Goal: Find specific page/section: Find specific page/section

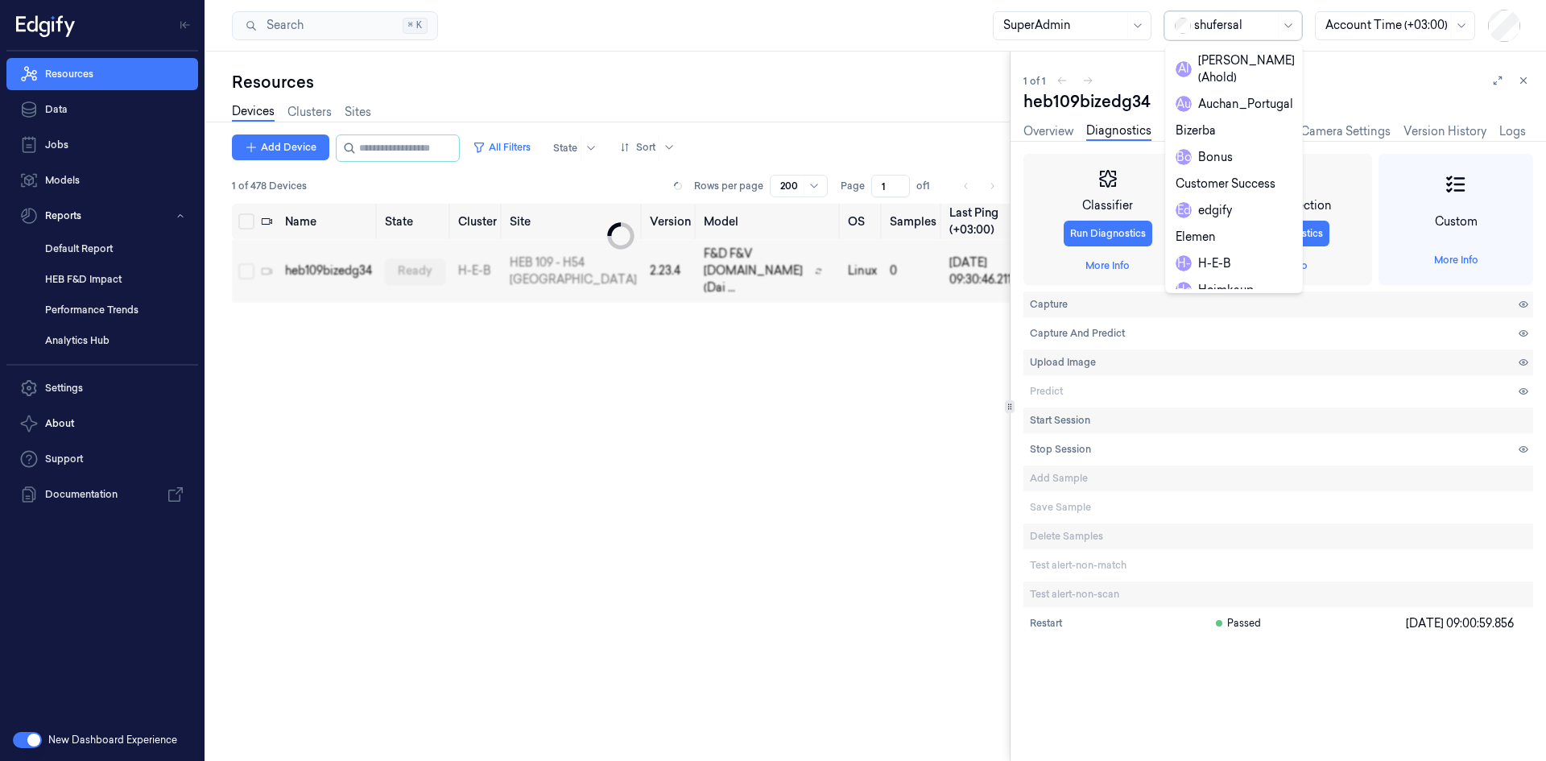
click at [1227, 19] on div at bounding box center [1234, 25] width 81 height 17
click at [1199, 250] on div "H-E-B" at bounding box center [1234, 263] width 130 height 27
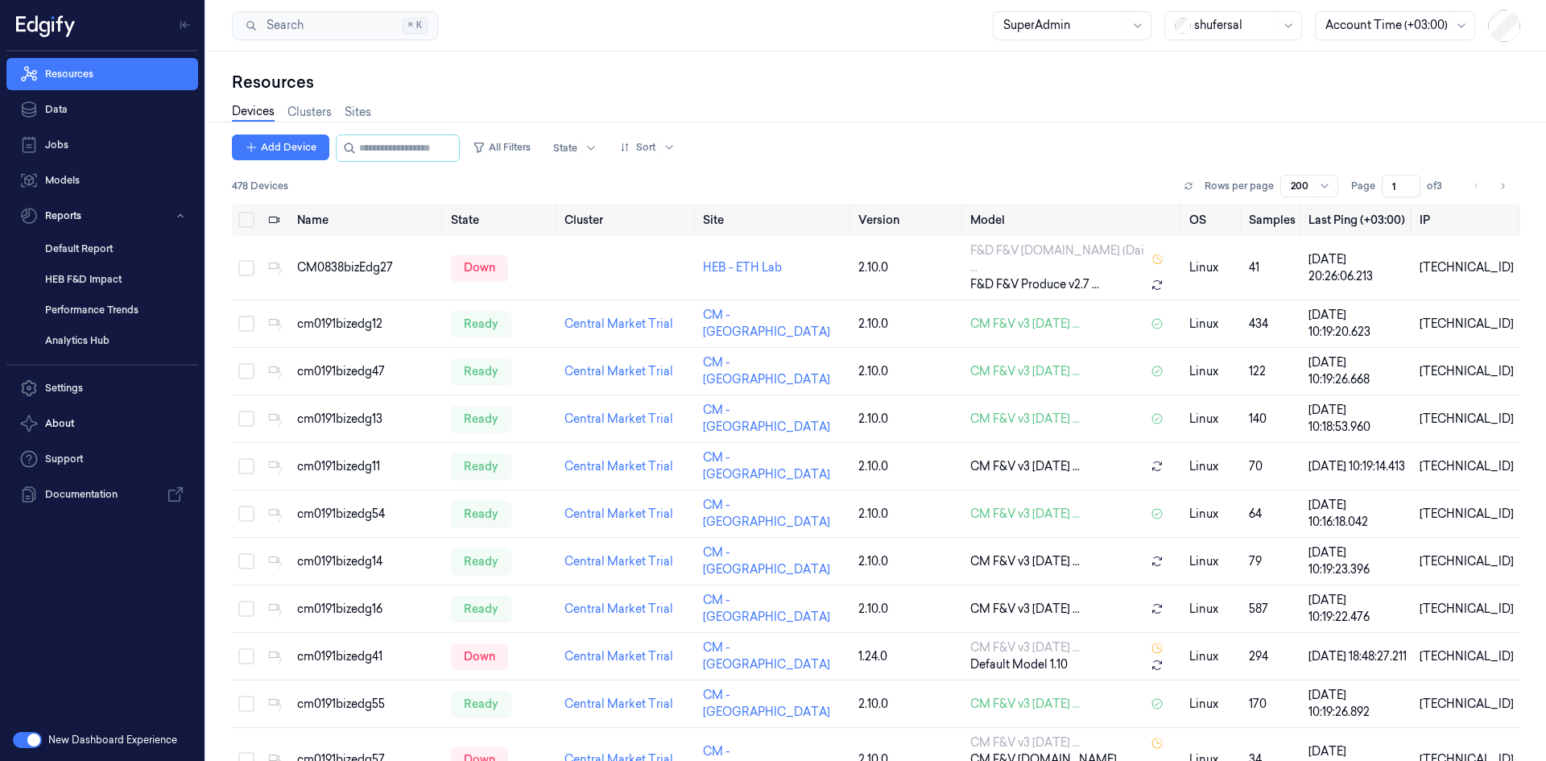
click at [1218, 23] on div at bounding box center [1234, 25] width 81 height 17
click at [370, 142] on input "string" at bounding box center [407, 148] width 97 height 26
paste input "**********"
type input "**********"
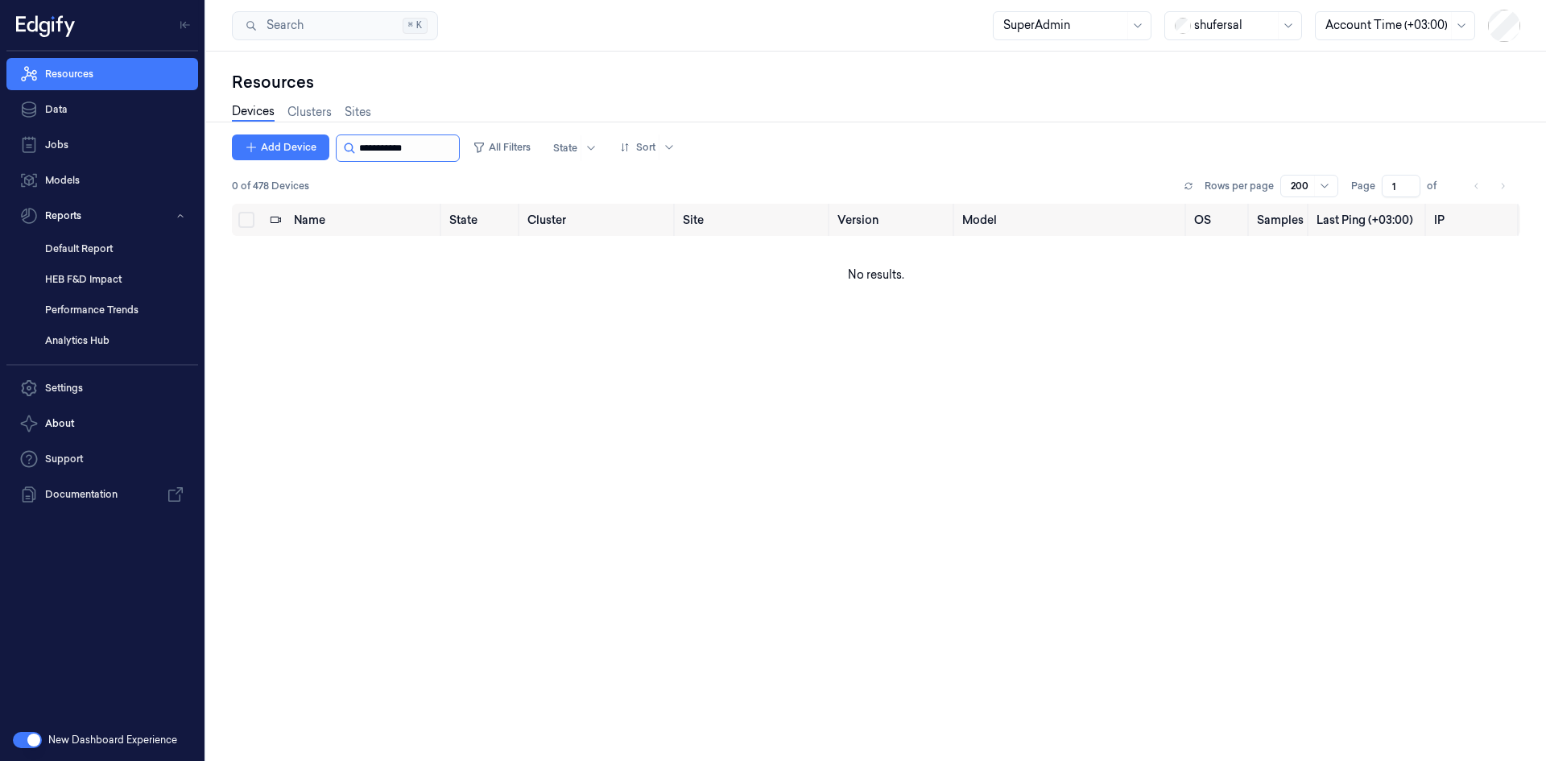
click at [436, 155] on input "string" at bounding box center [407, 148] width 97 height 26
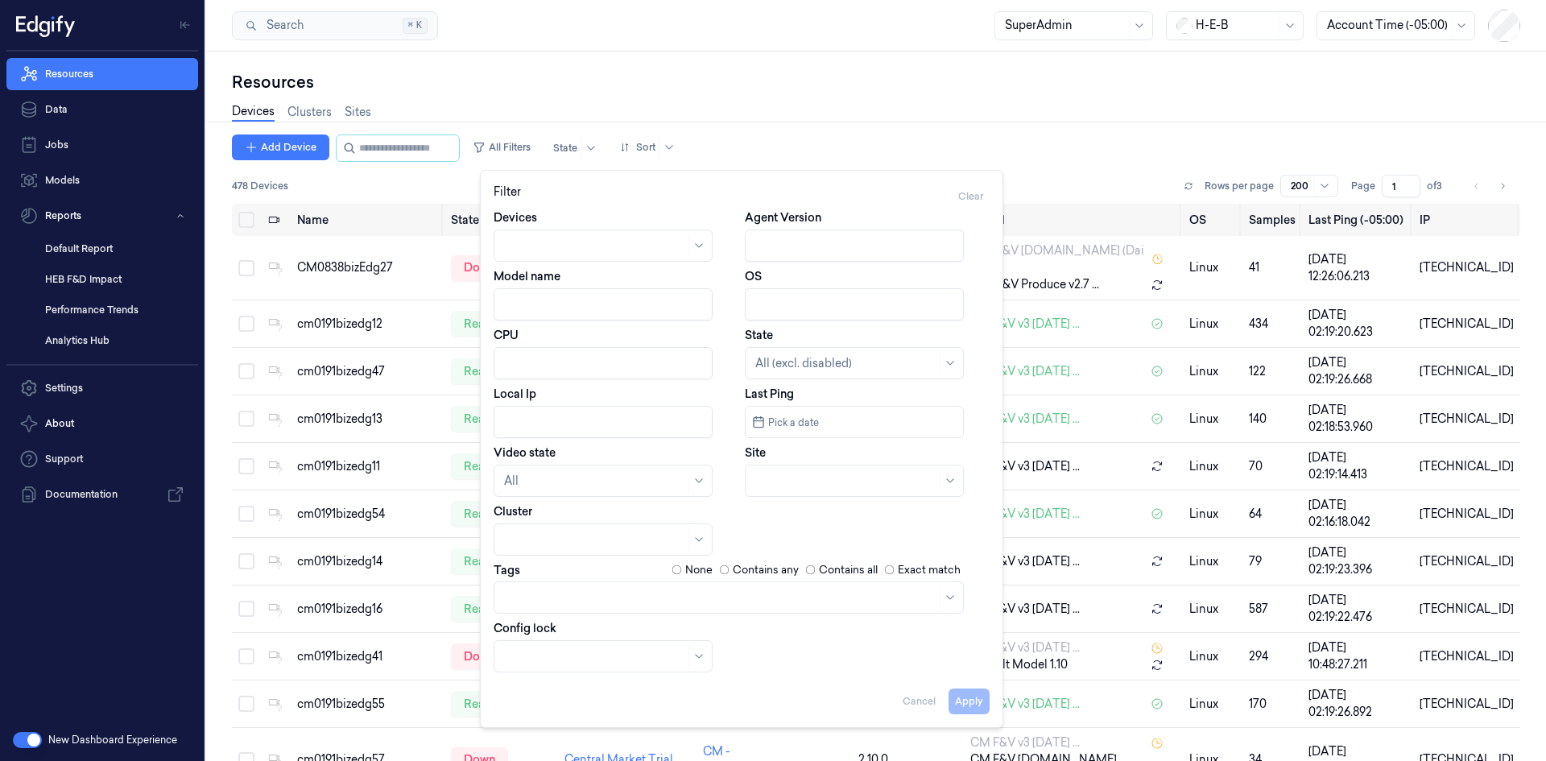
click at [573, 418] on input "Local Ip" at bounding box center [603, 422] width 219 height 32
paste input "10.10.92.32"
click at [979, 692] on button "Apply" at bounding box center [969, 701] width 41 height 26
type input "10.10.92.32"
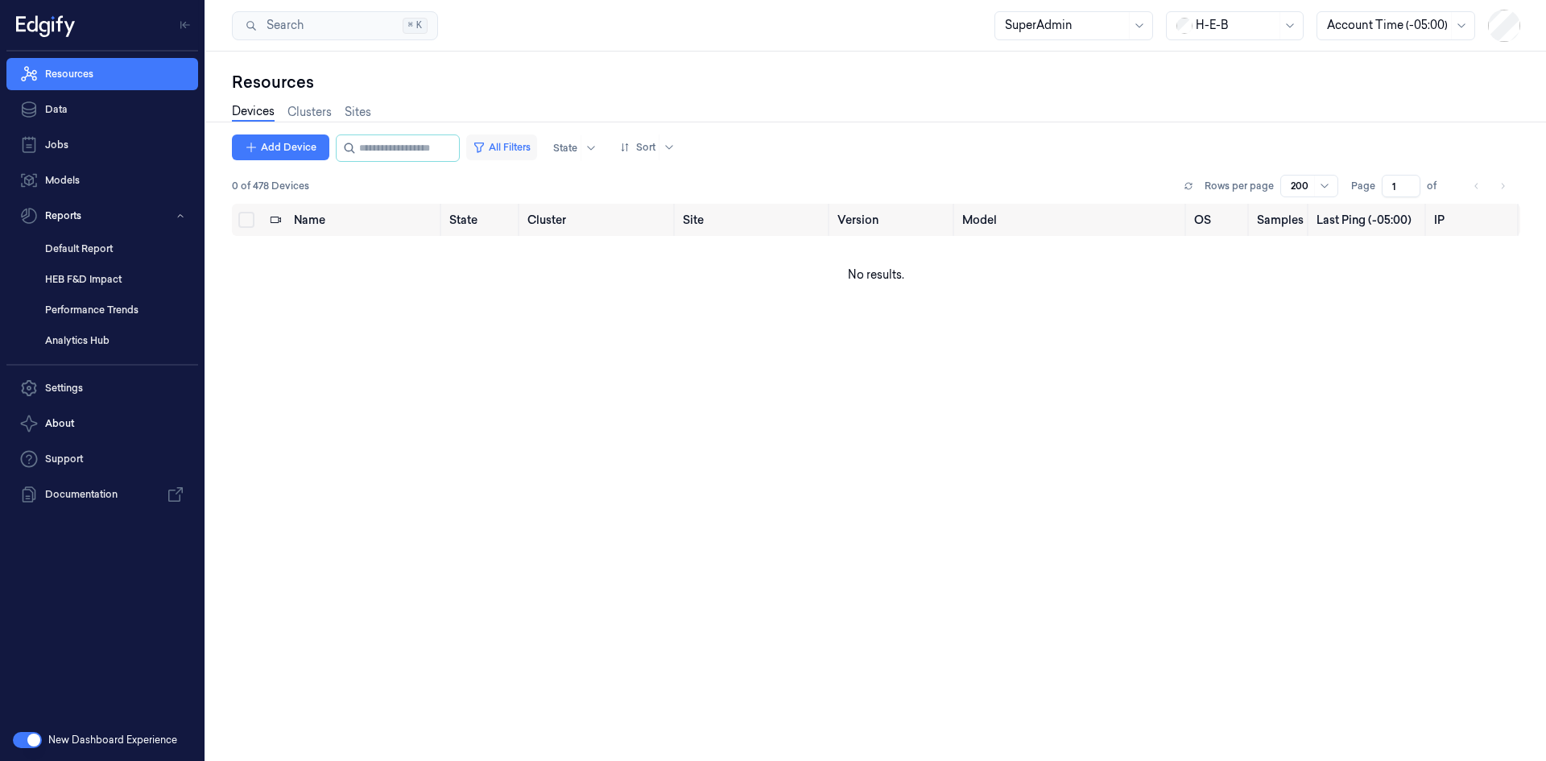
click at [492, 140] on button "All Filters" at bounding box center [501, 147] width 71 height 26
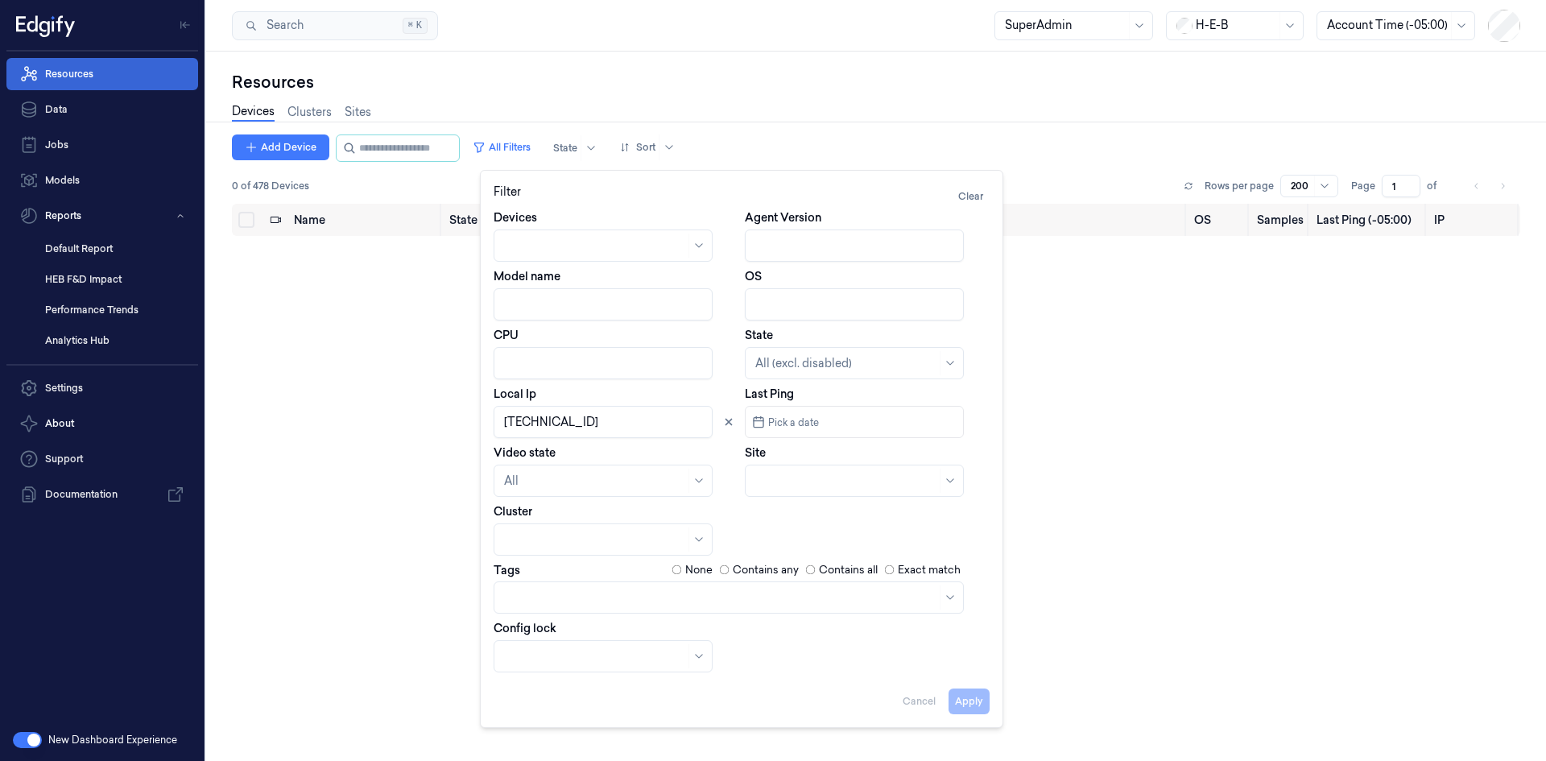
click at [61, 79] on link "Resources" at bounding box center [102, 74] width 192 height 32
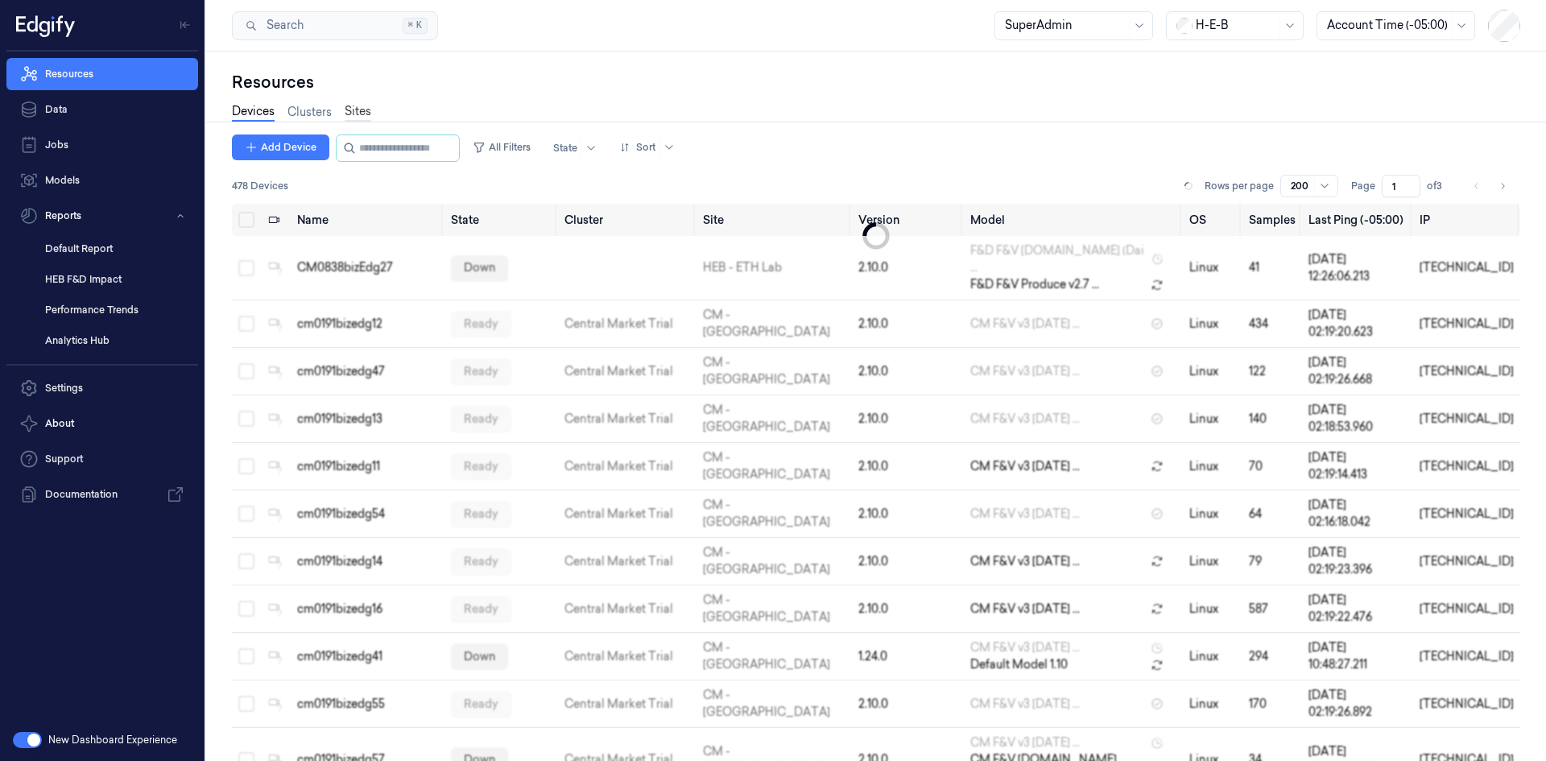
click at [368, 115] on link "Sites" at bounding box center [358, 112] width 27 height 19
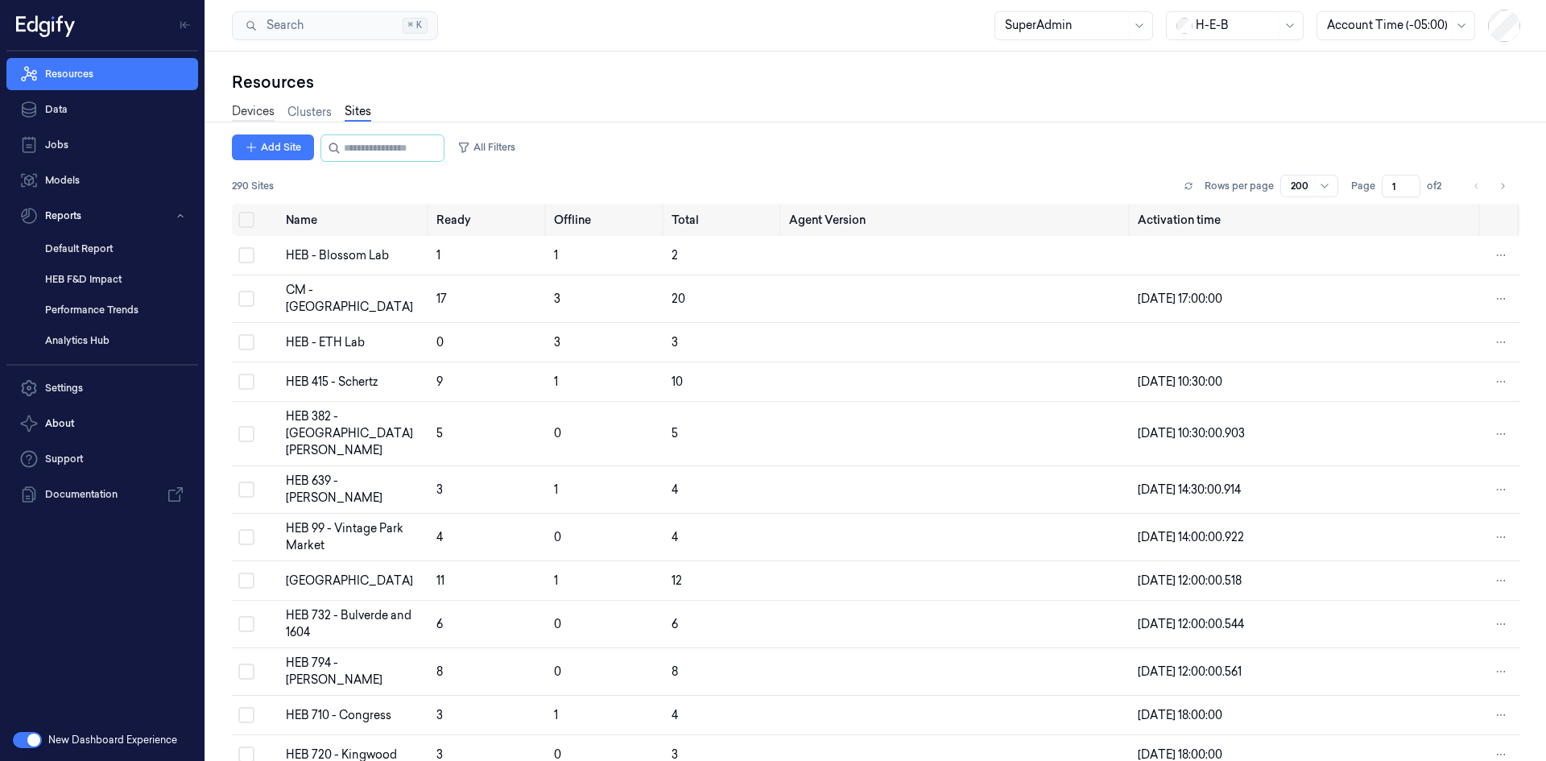
click at [262, 110] on link "Devices" at bounding box center [253, 112] width 43 height 19
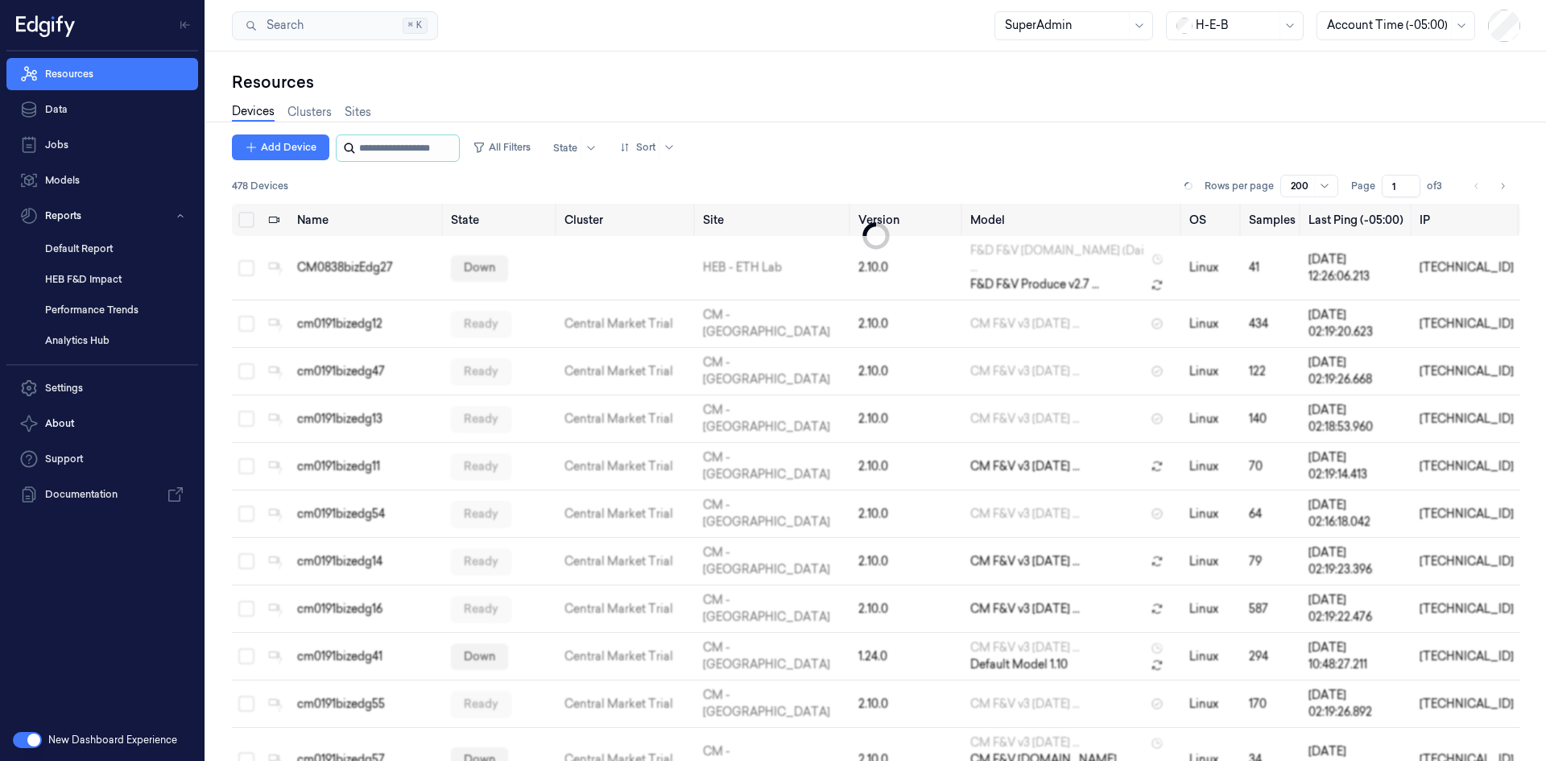
type input "***"
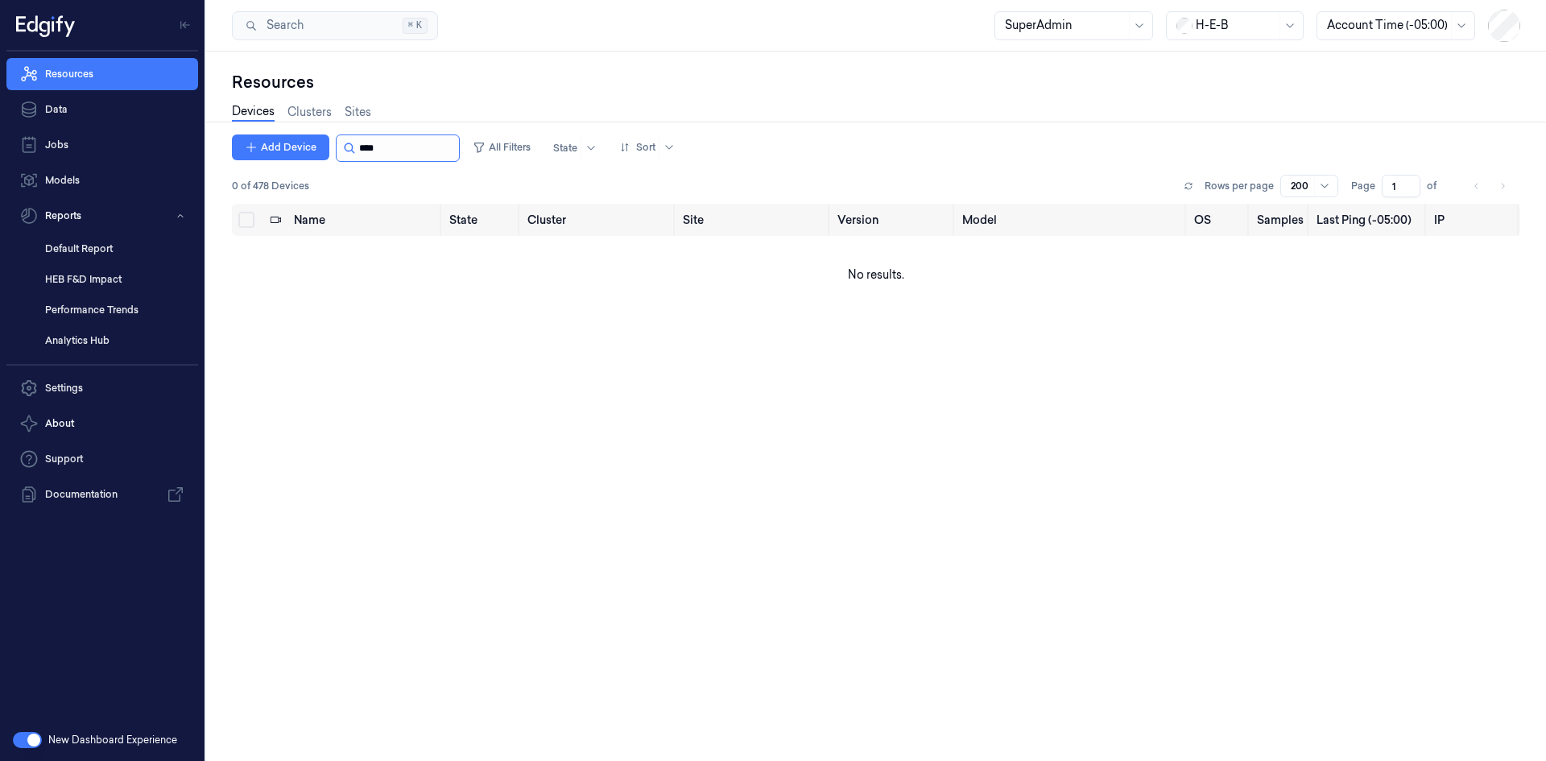
click at [388, 145] on input "string" at bounding box center [407, 148] width 97 height 26
click at [399, 152] on input "string" at bounding box center [407, 148] width 97 height 26
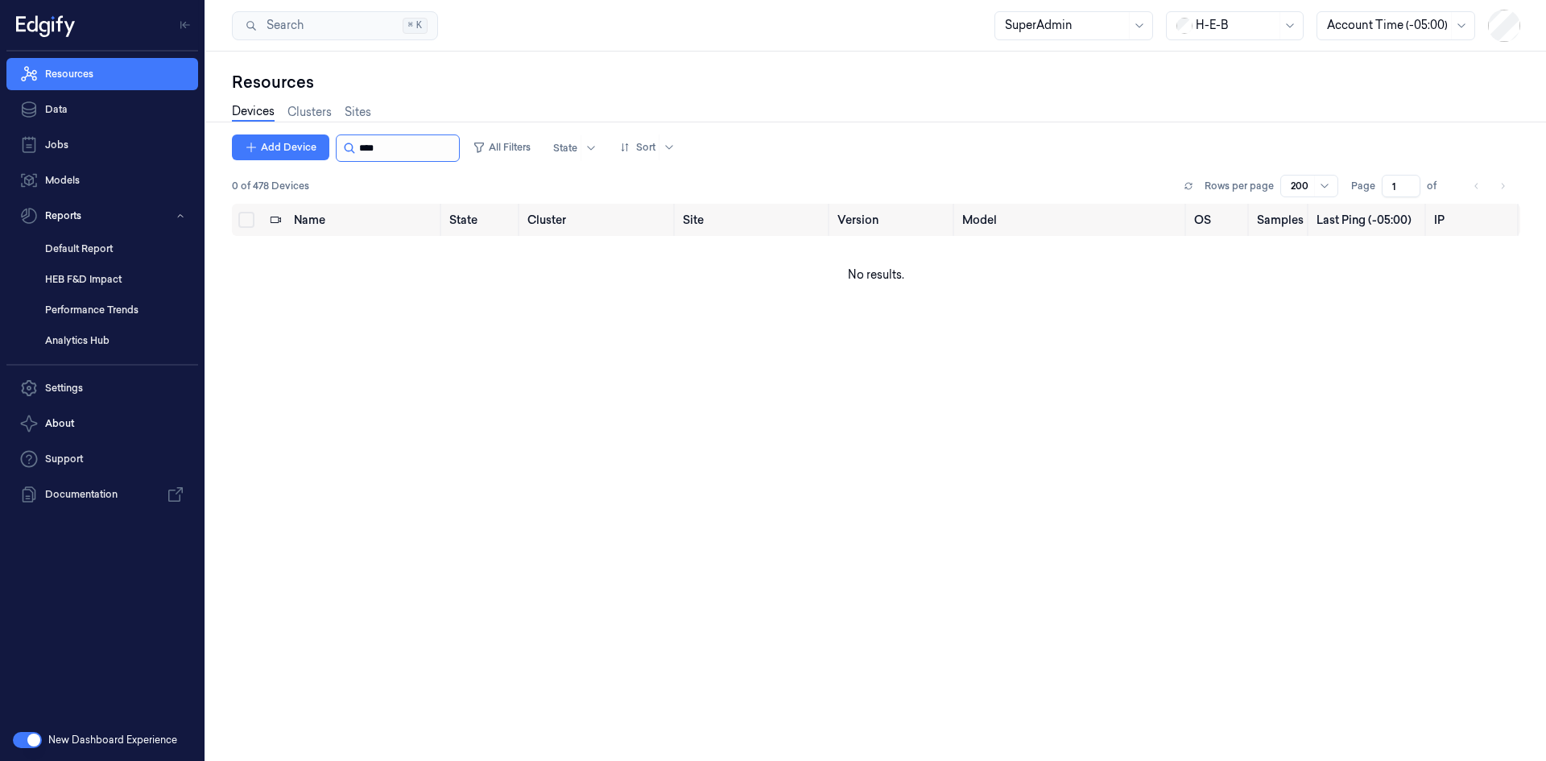
click at [399, 152] on input "string" at bounding box center [407, 148] width 97 height 26
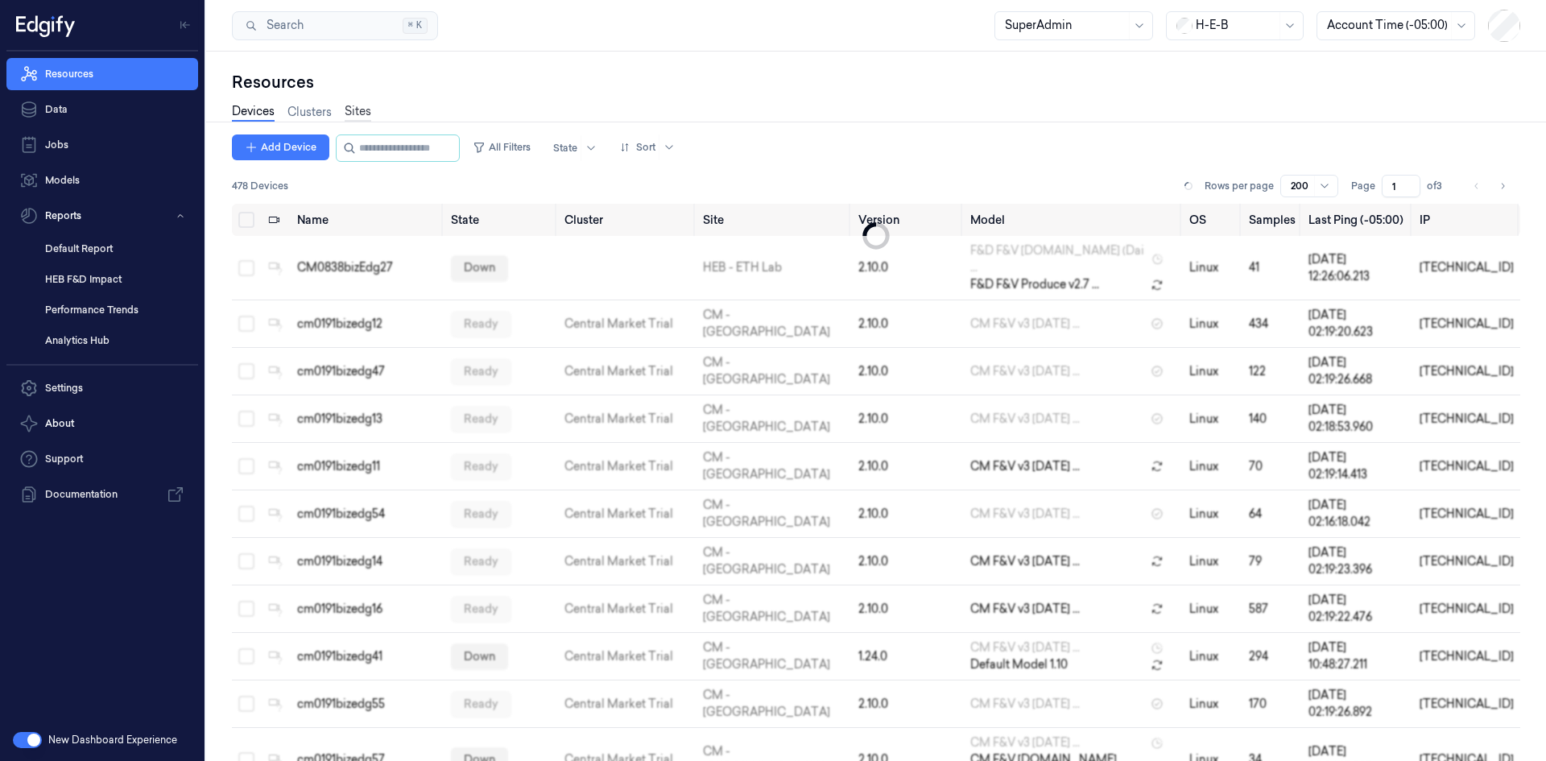
click at [358, 118] on link "Sites" at bounding box center [358, 112] width 27 height 19
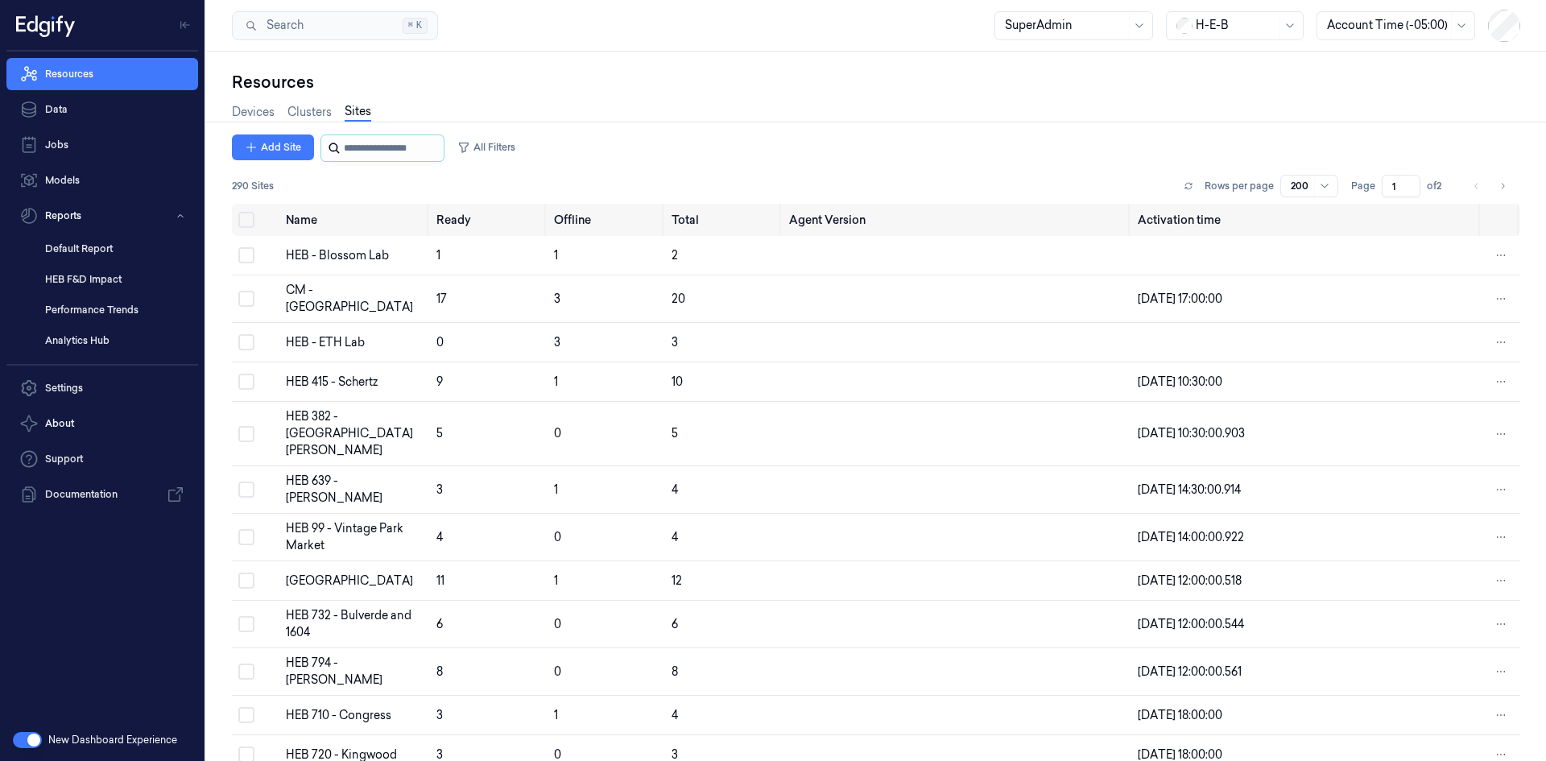
click at [364, 140] on input "string" at bounding box center [392, 148] width 97 height 26
paste input "***"
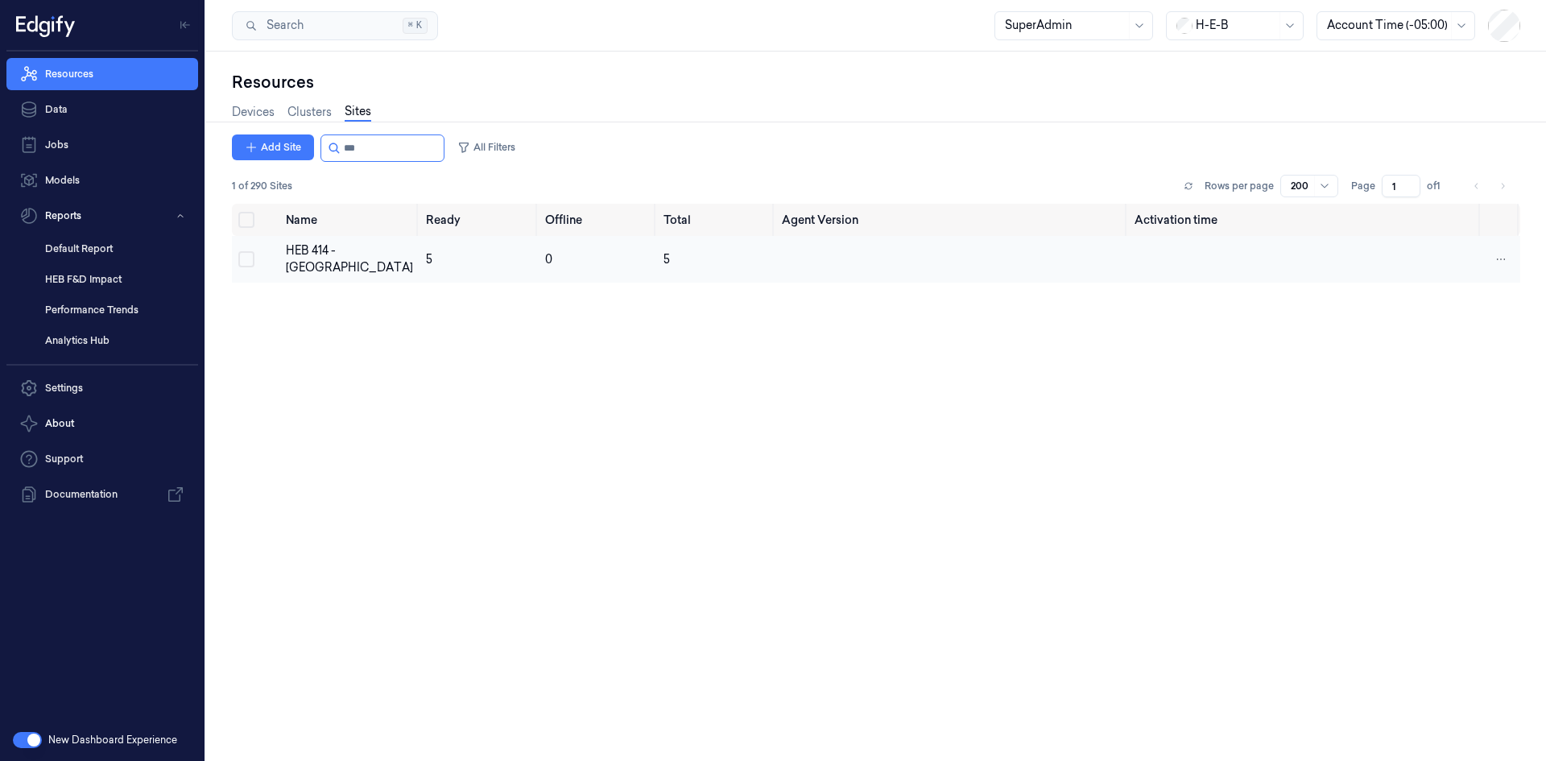
type input "***"
click at [376, 261] on div "HEB 414 - Brenham" at bounding box center [349, 259] width 127 height 34
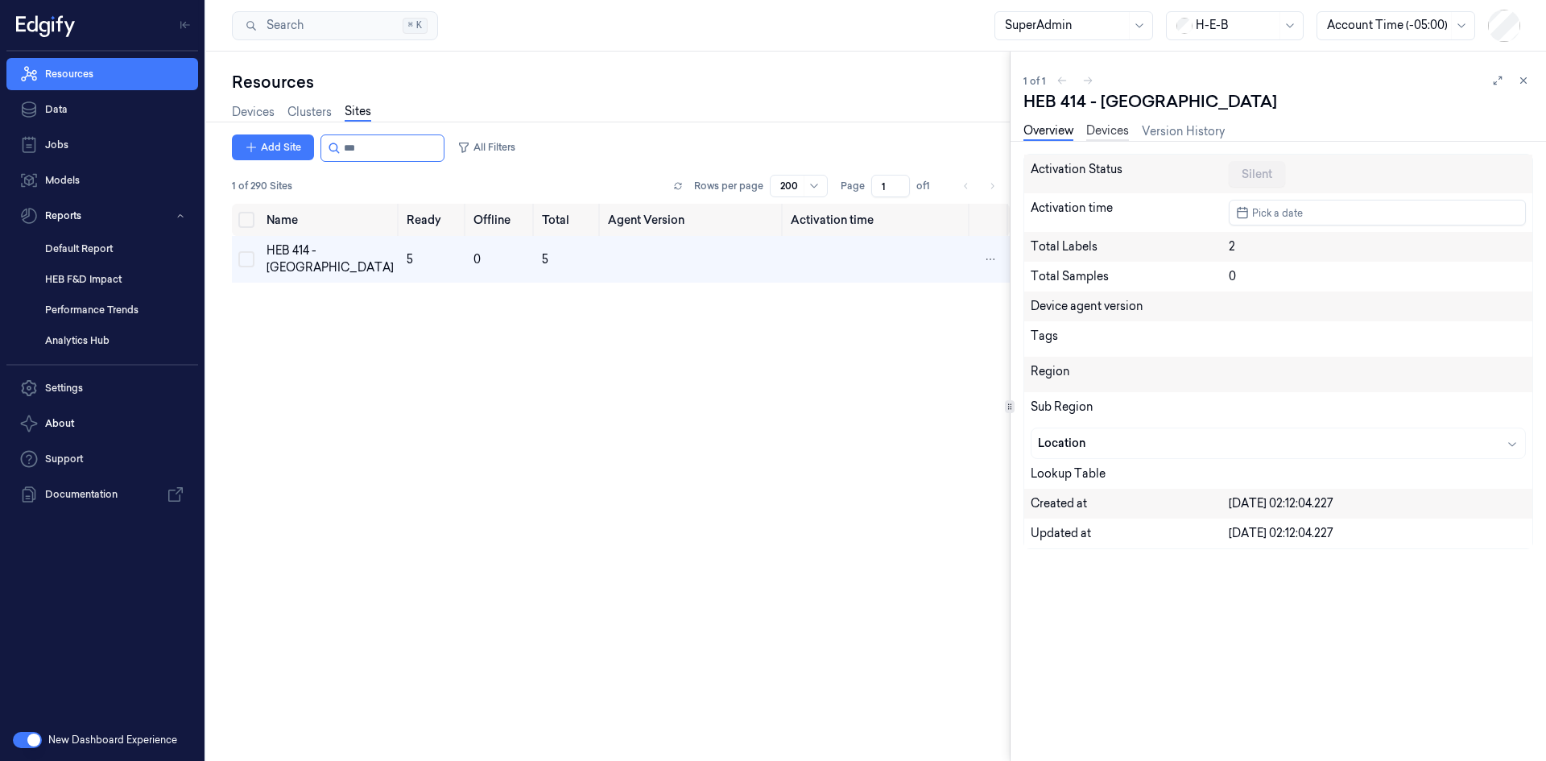
click at [1102, 135] on link "Devices" at bounding box center [1107, 131] width 43 height 19
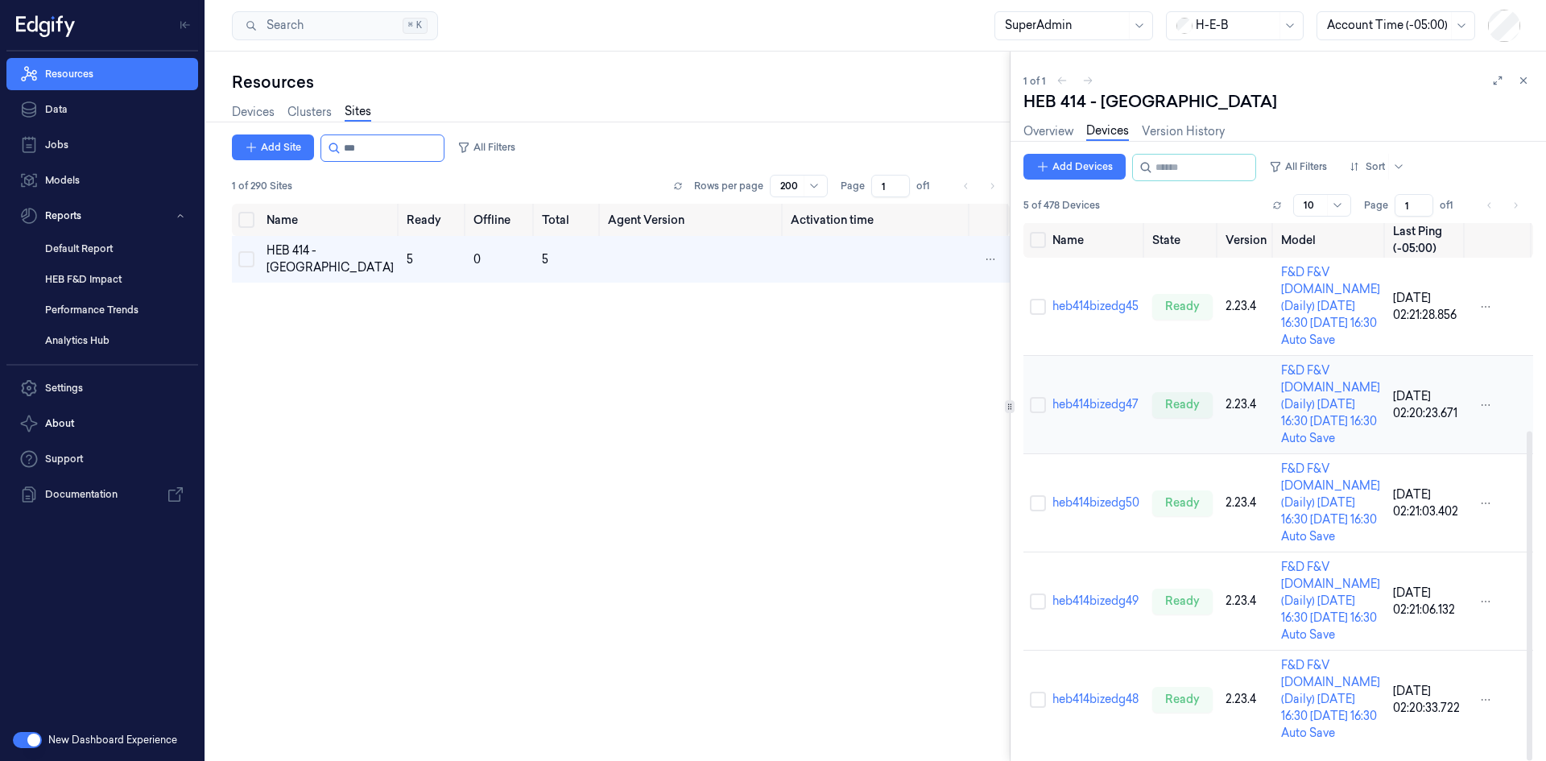
scroll to position [339, 0]
click at [1093, 692] on link "heb414bizedg48" at bounding box center [1095, 699] width 86 height 14
click at [1117, 692] on link "heb414bizedg48" at bounding box center [1095, 699] width 86 height 14
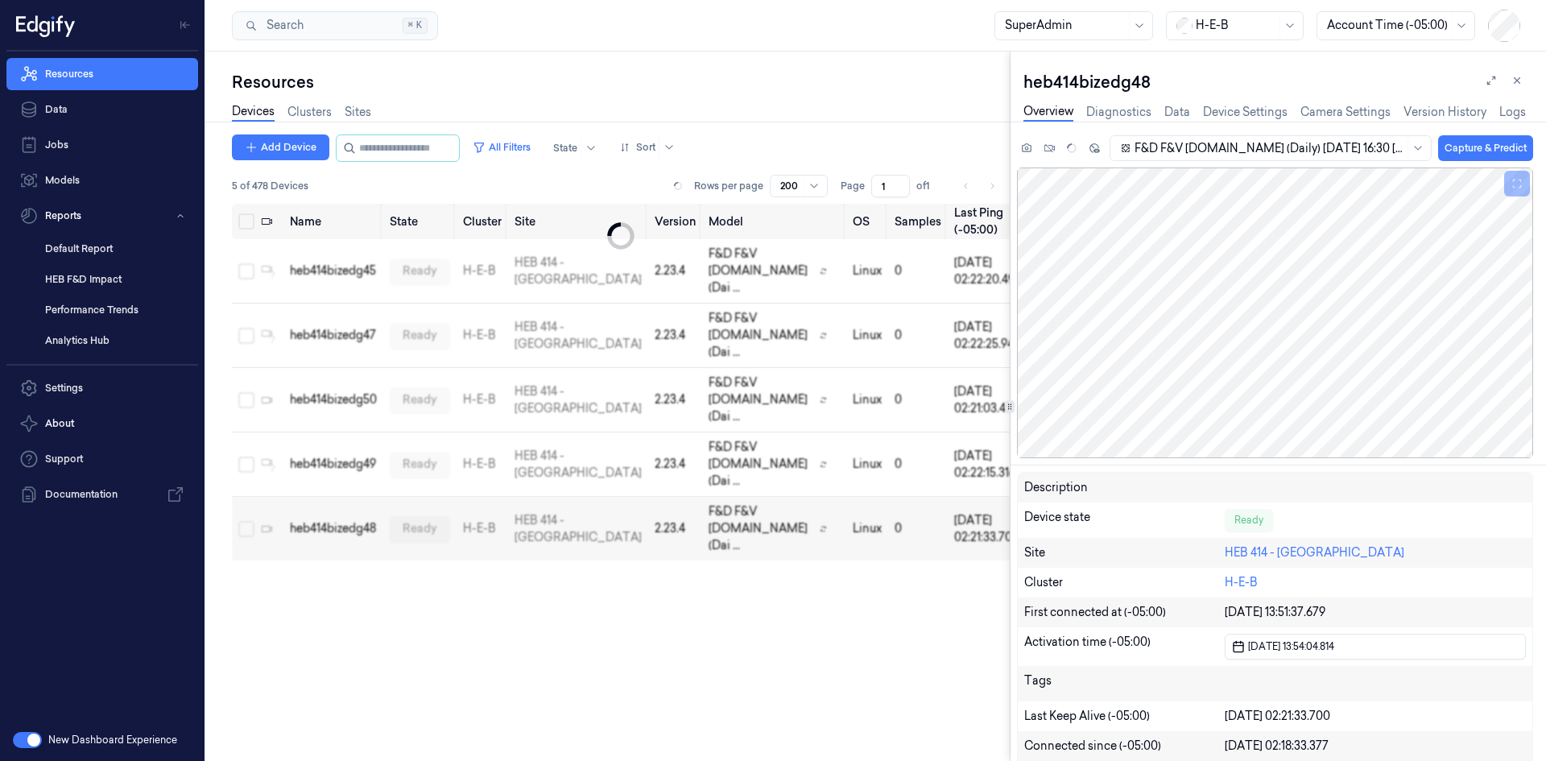
click at [1205, 23] on div at bounding box center [1236, 25] width 81 height 17
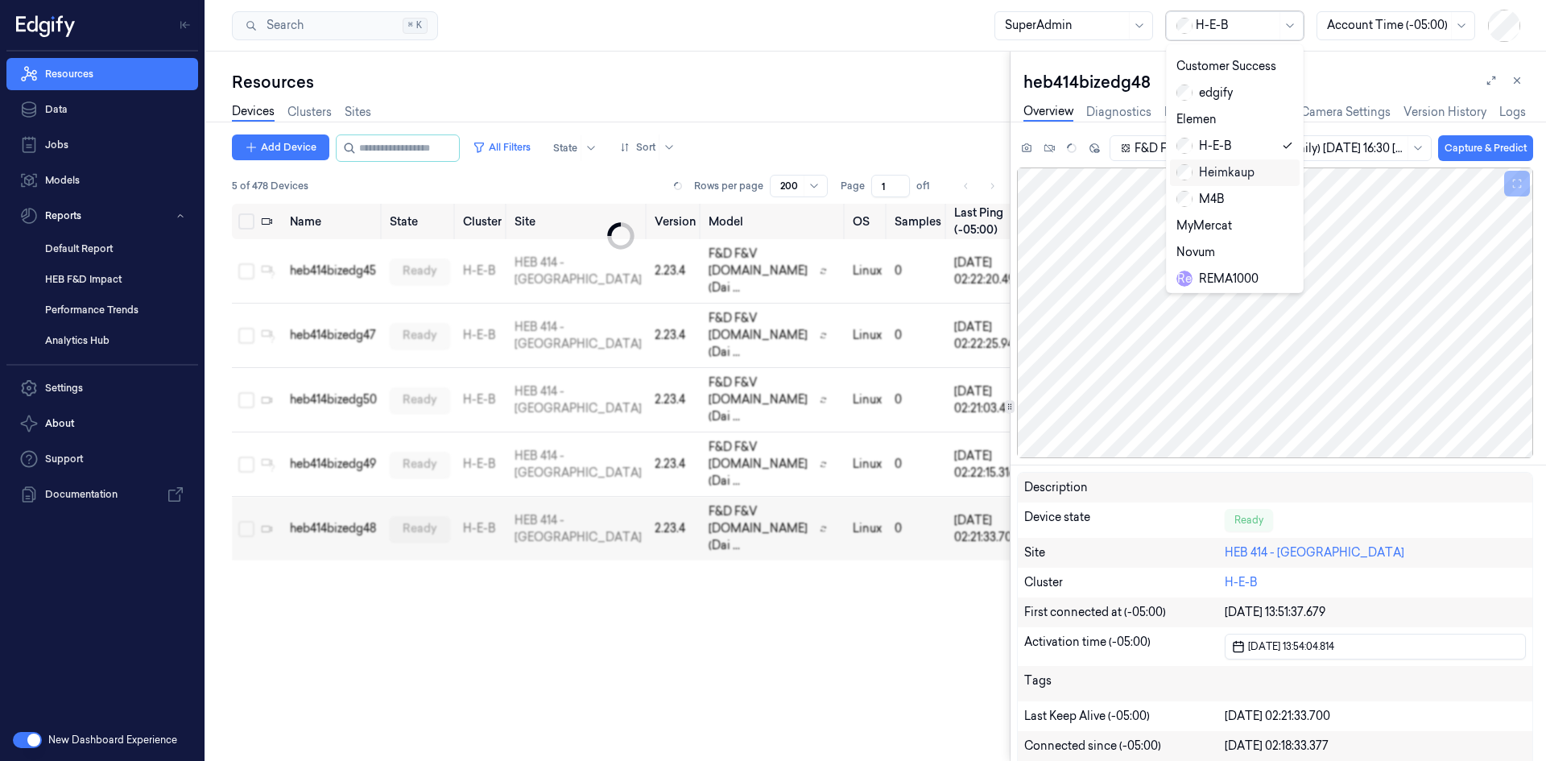
scroll to position [270, 0]
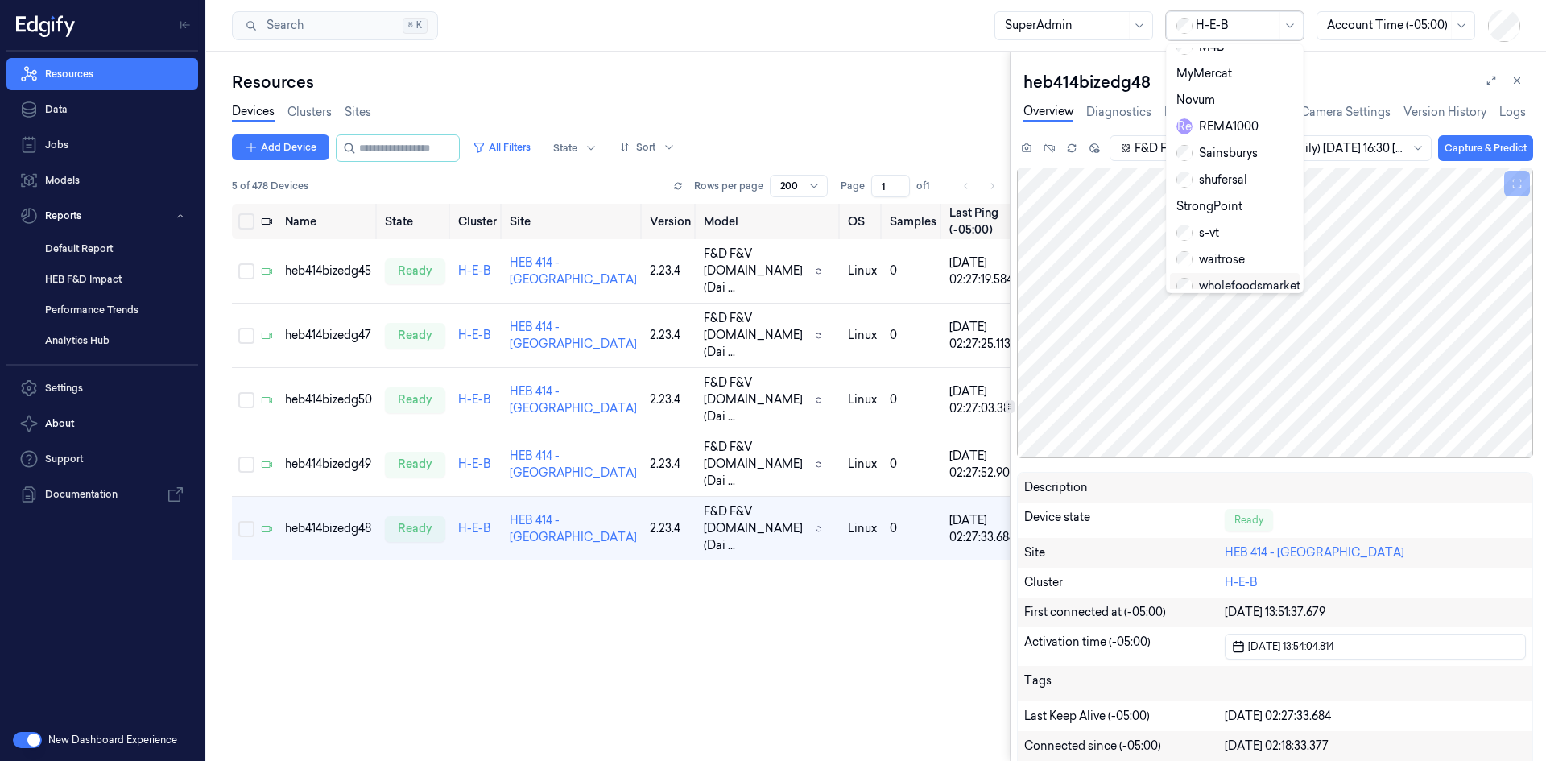
click at [1218, 278] on div "wholefoodsmarket" at bounding box center [1238, 286] width 124 height 17
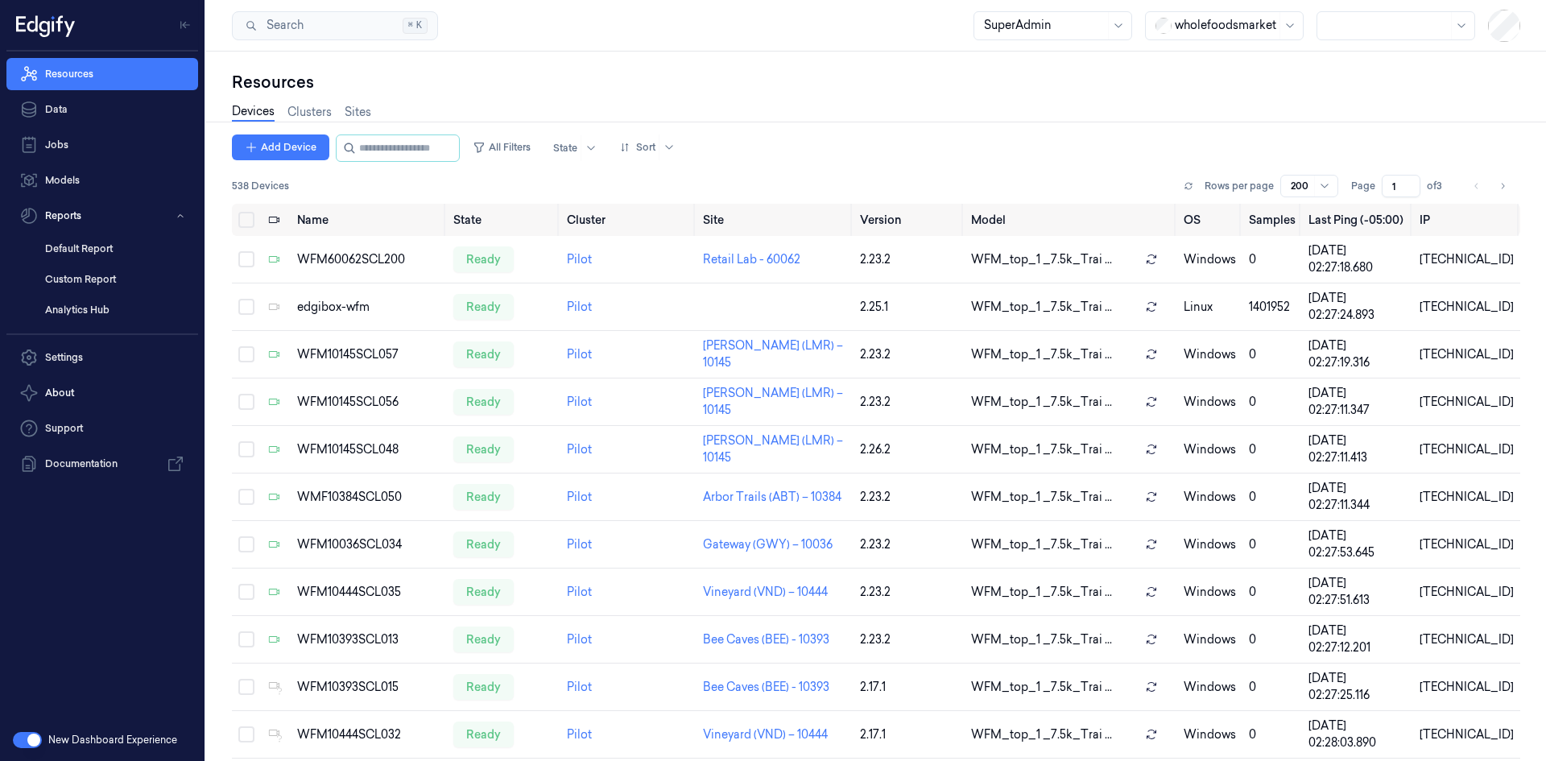
click at [29, 733] on button "button" at bounding box center [27, 740] width 29 height 16
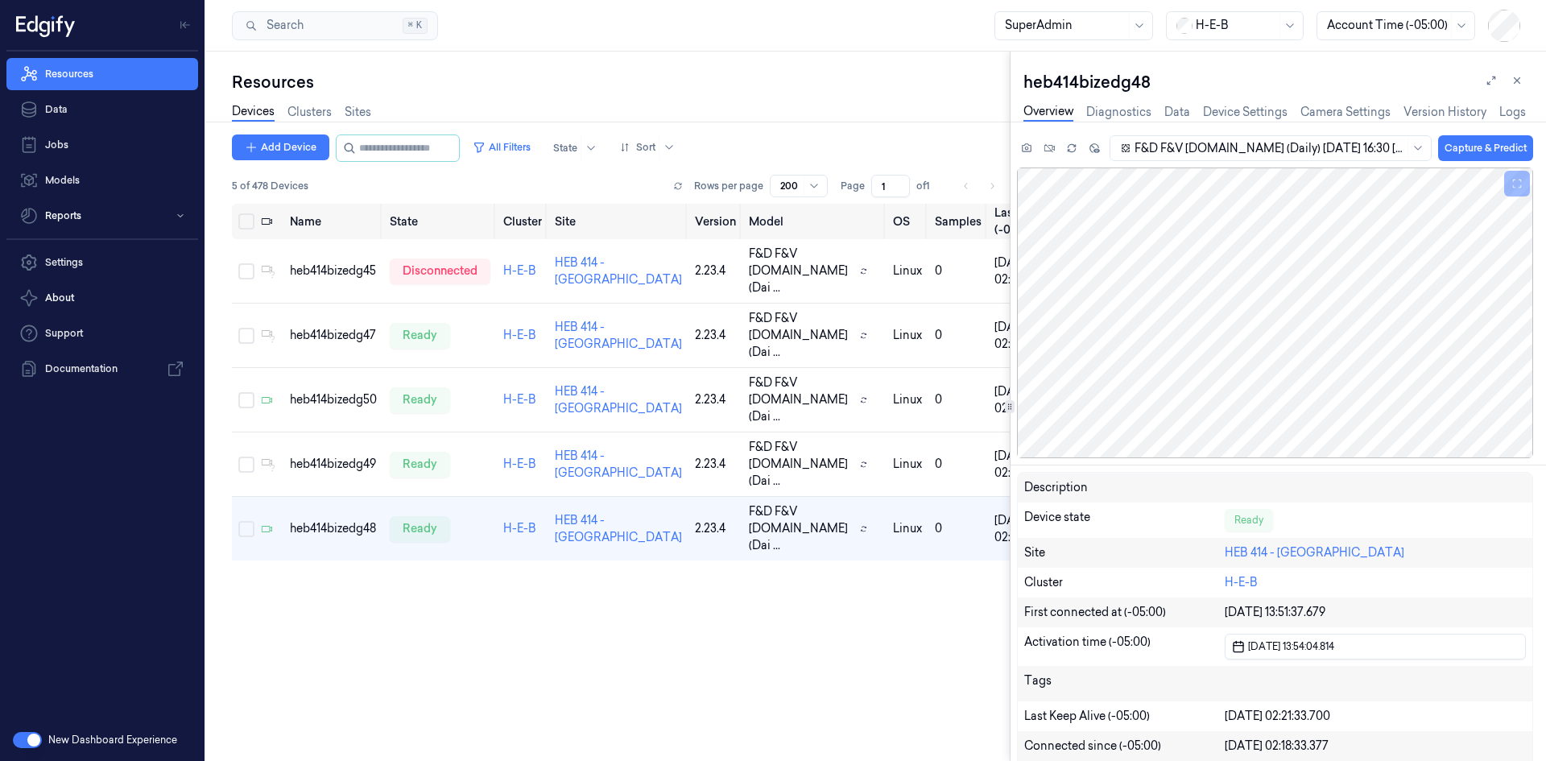
click at [737, 656] on div "Name State Cluster Site Version Model OS Samples Last Ping (-05:00) IP heb414bi…" at bounding box center [621, 476] width 778 height 544
click at [255, 112] on link "Devices" at bounding box center [253, 112] width 43 height 19
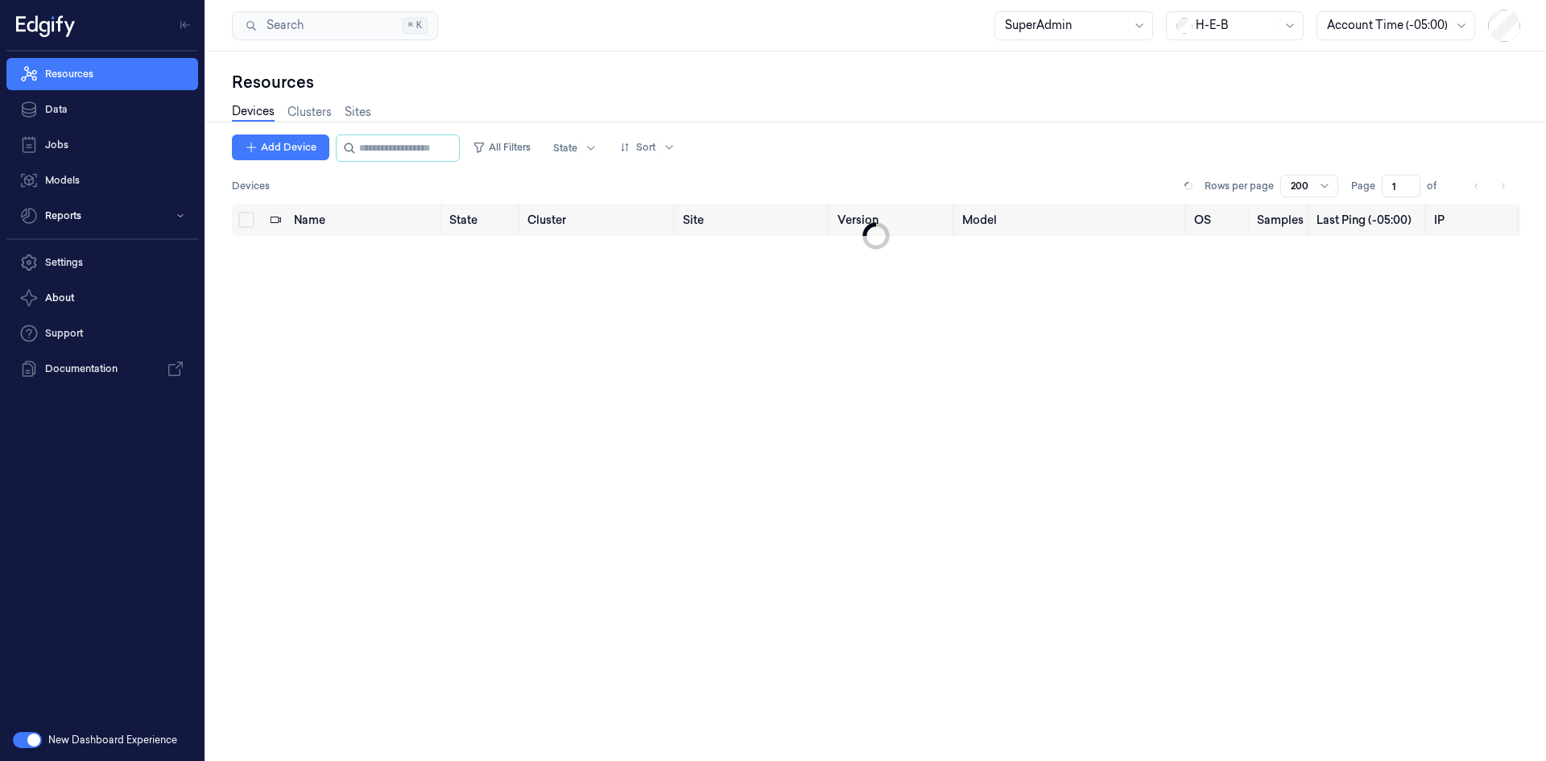
click at [255, 112] on link "Devices" at bounding box center [253, 112] width 43 height 19
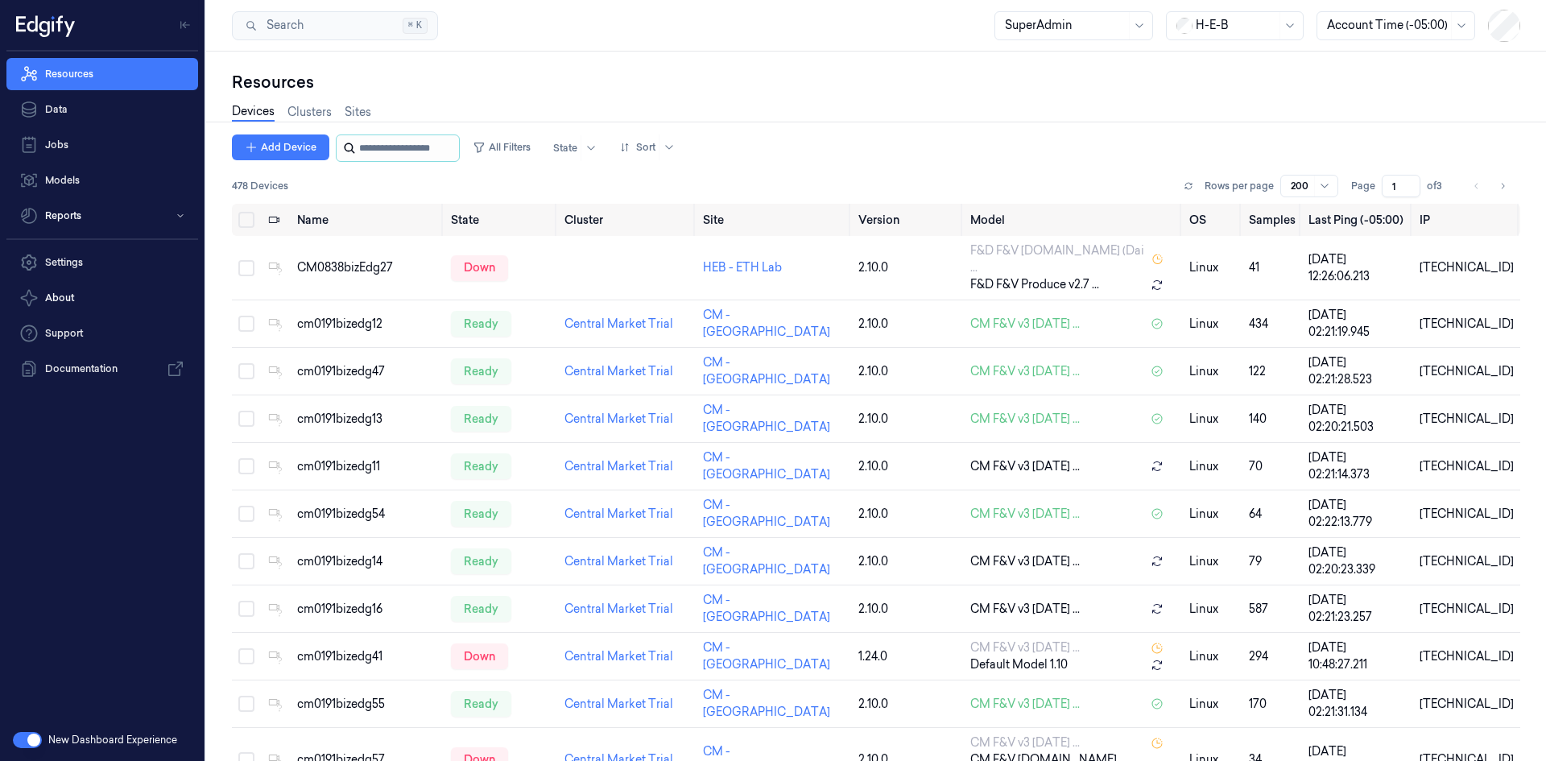
click at [429, 151] on input "string" at bounding box center [407, 148] width 97 height 26
paste input "**********"
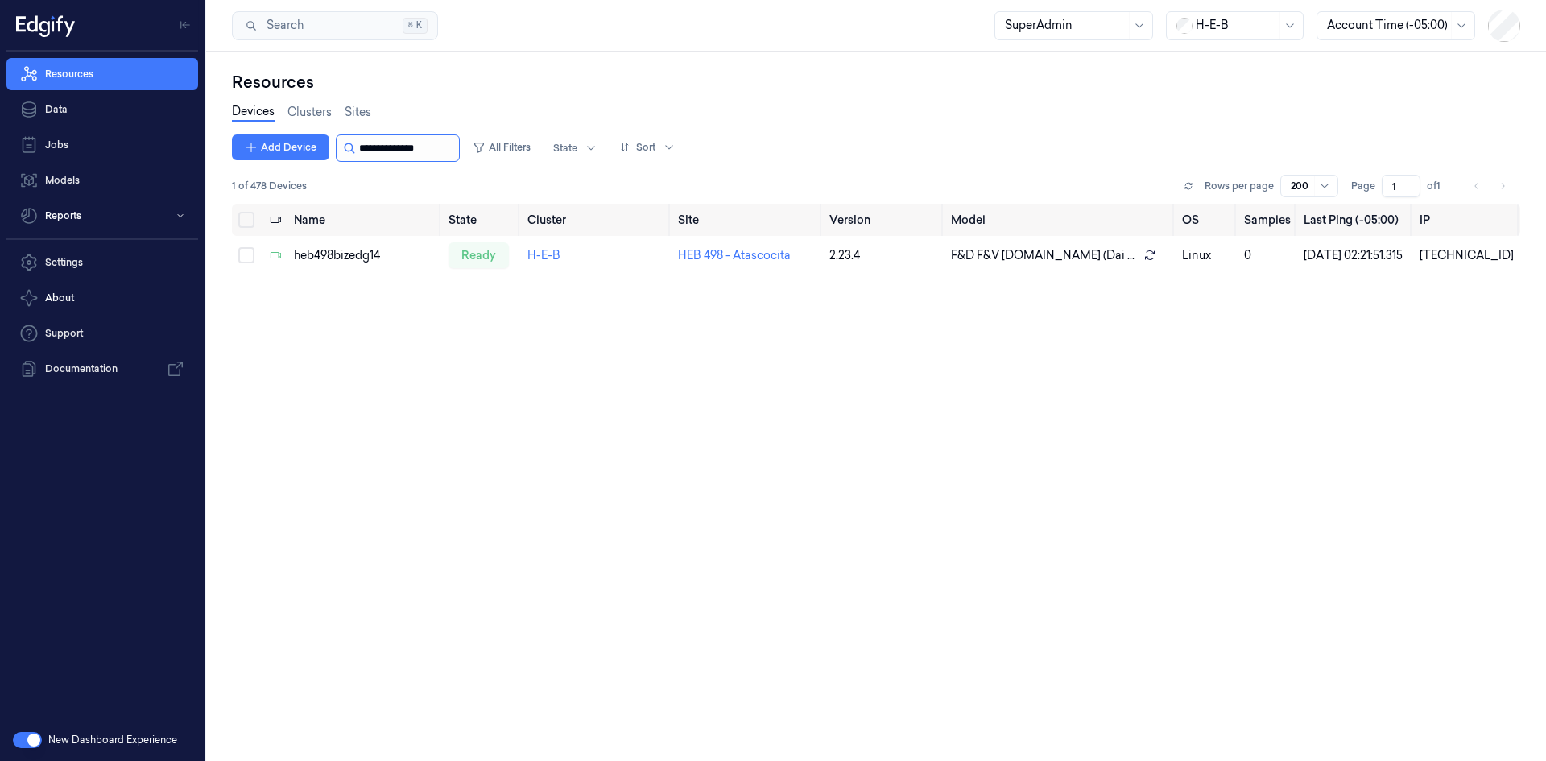
click at [441, 150] on input "string" at bounding box center [407, 148] width 97 height 26
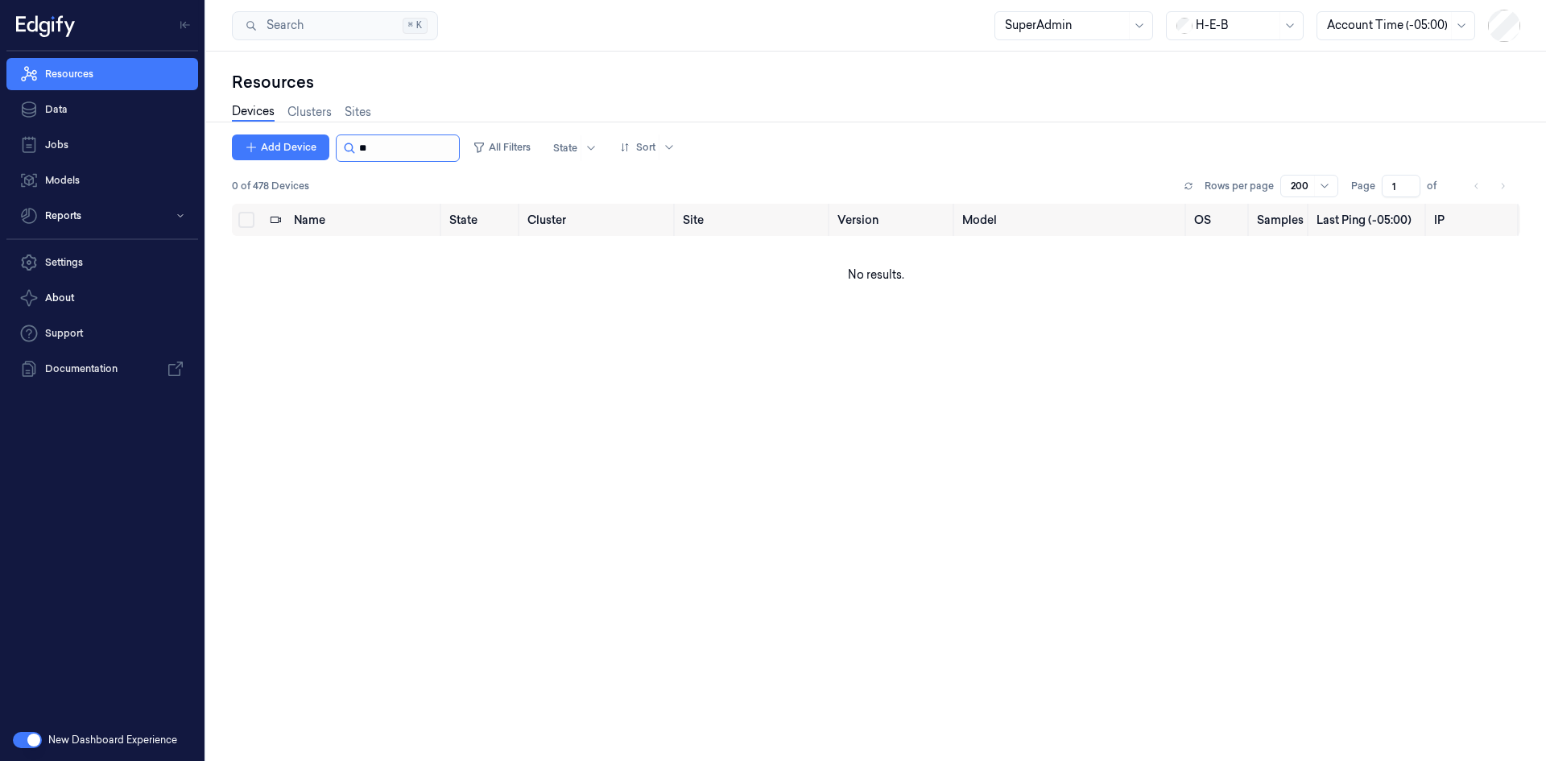
type input "*"
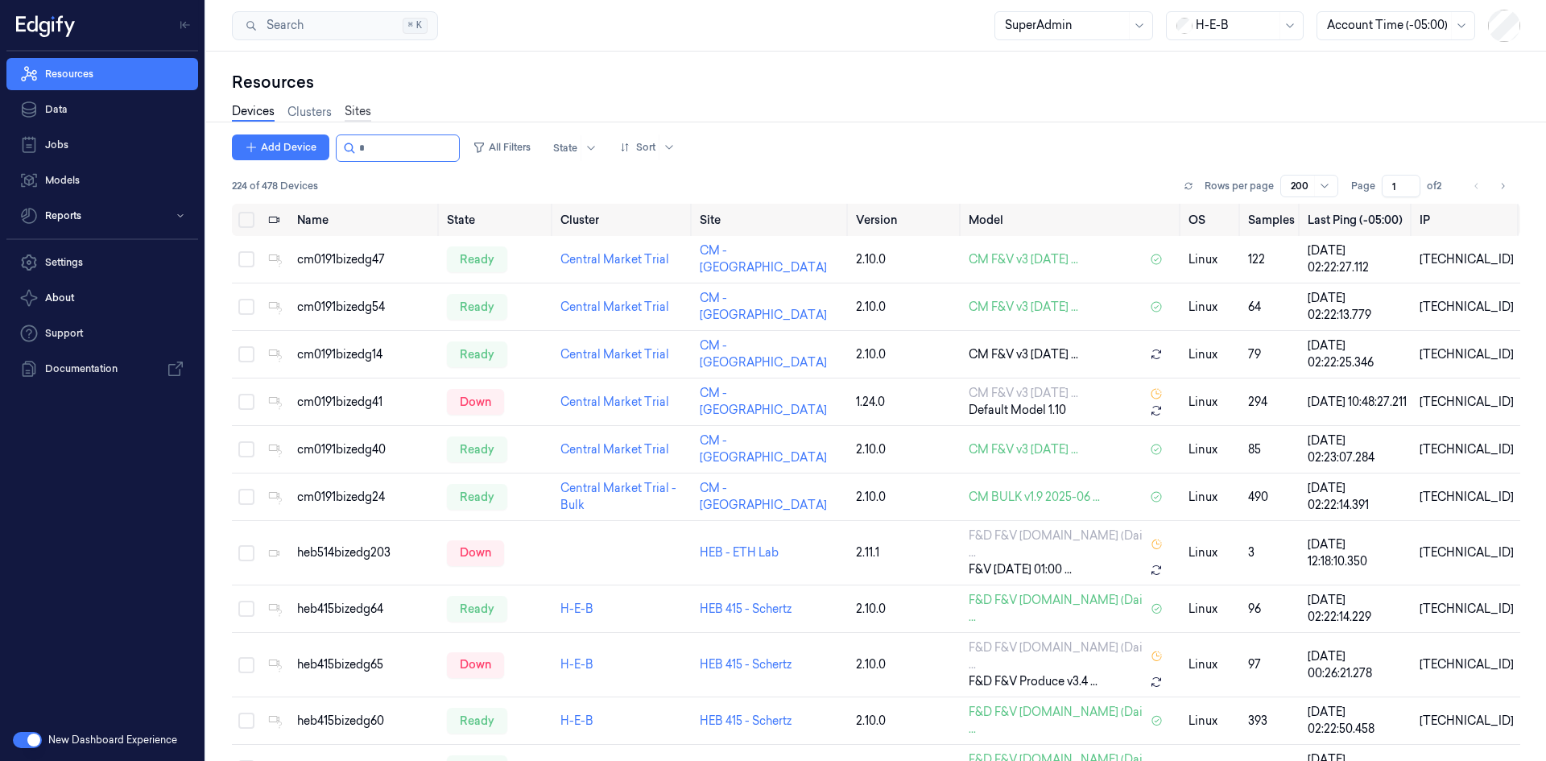
click at [358, 109] on link "Sites" at bounding box center [358, 112] width 27 height 19
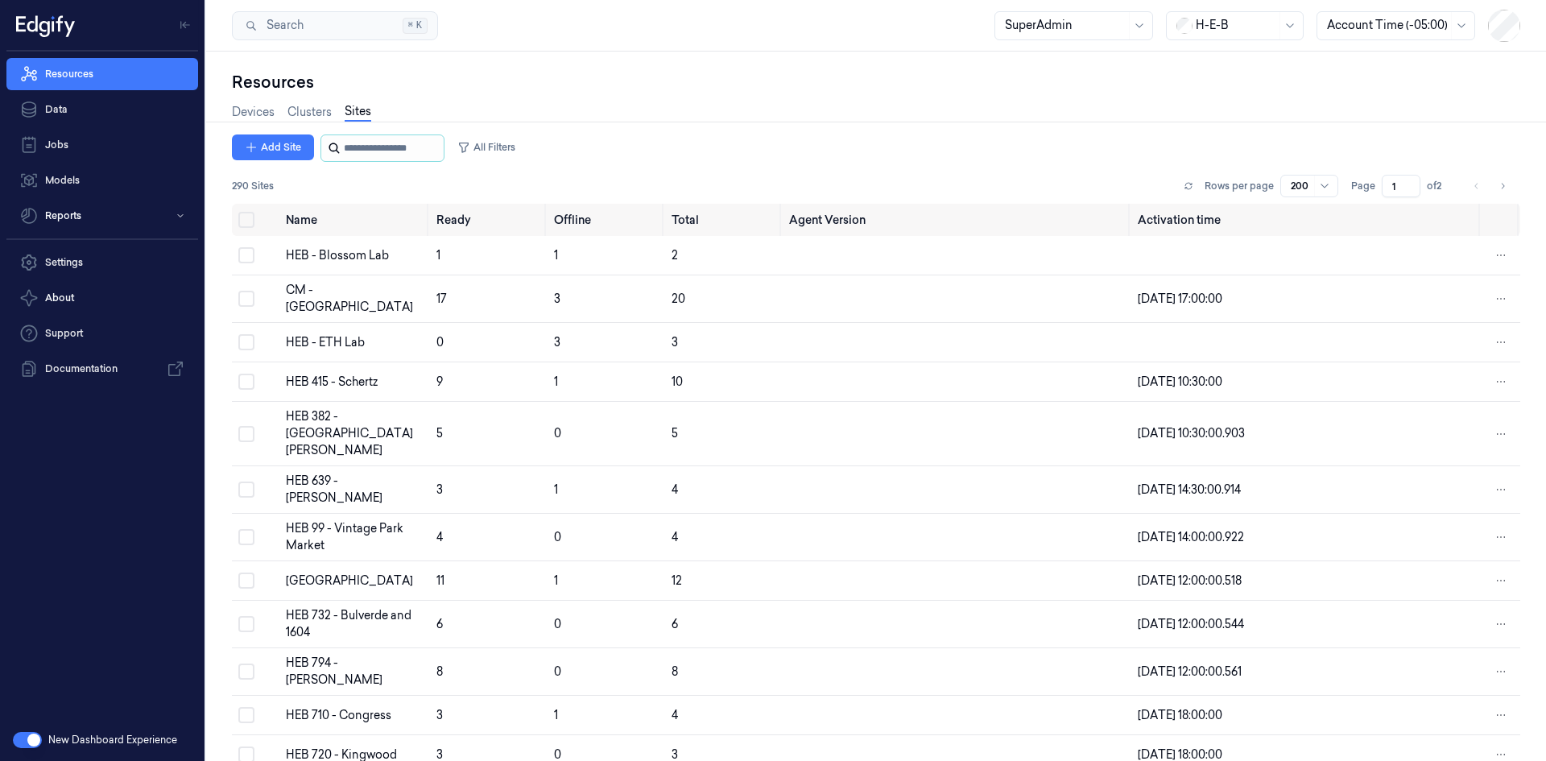
click at [398, 158] on input "string" at bounding box center [392, 148] width 97 height 26
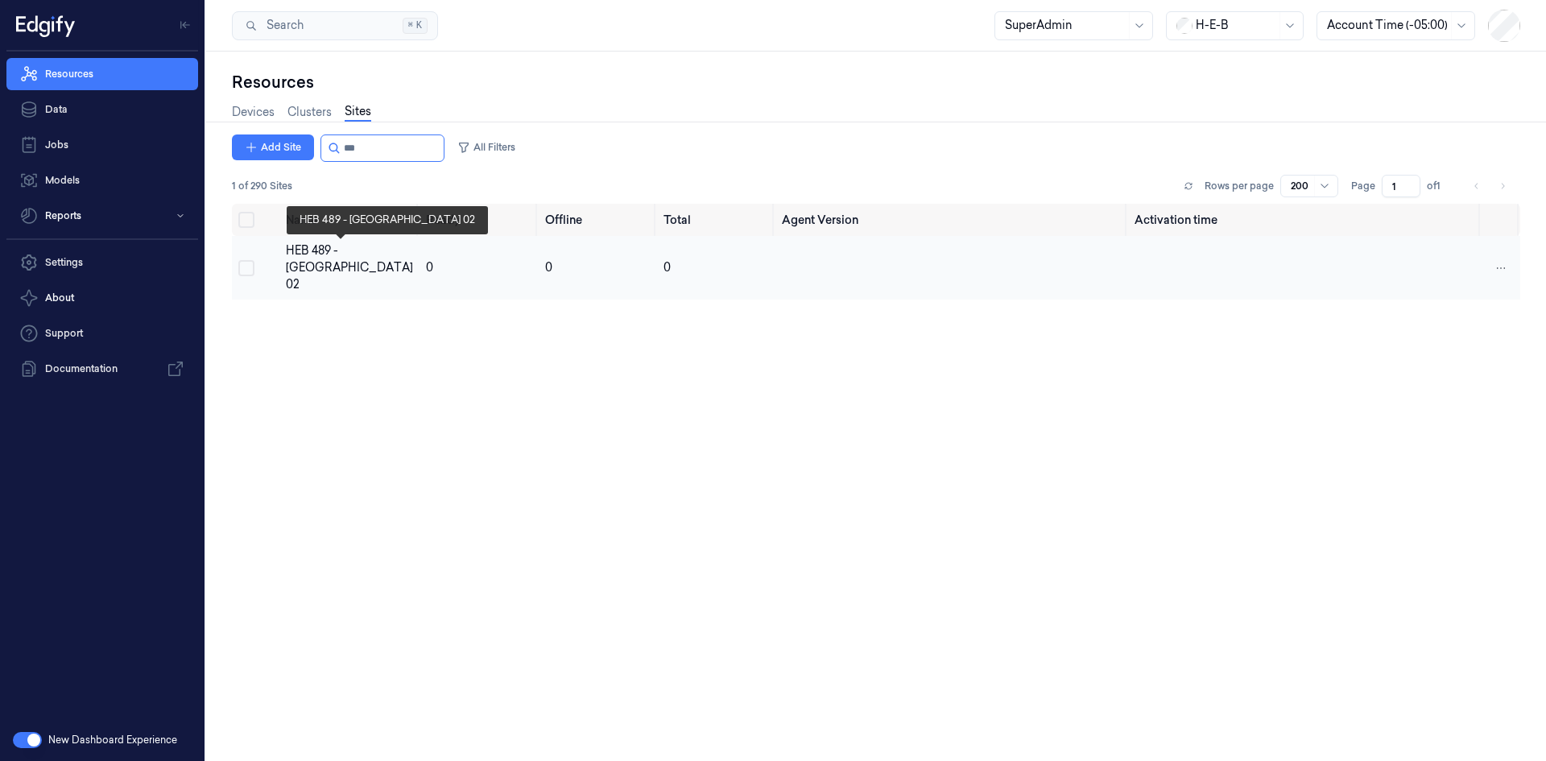
type input "***"
click at [320, 263] on div "HEB 489 - Brownsville 02" at bounding box center [349, 267] width 127 height 51
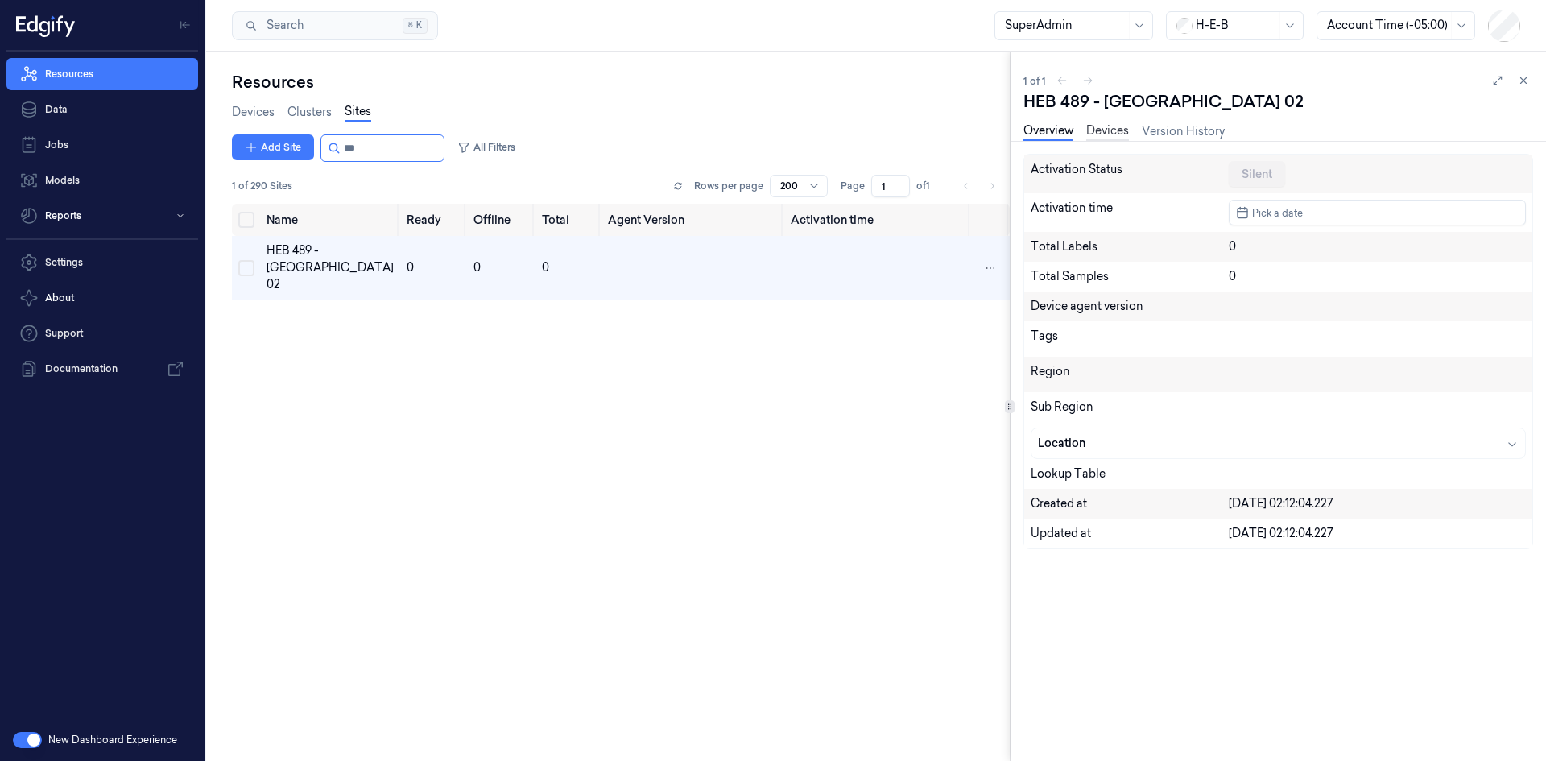
click at [1113, 134] on link "Devices" at bounding box center [1107, 131] width 43 height 19
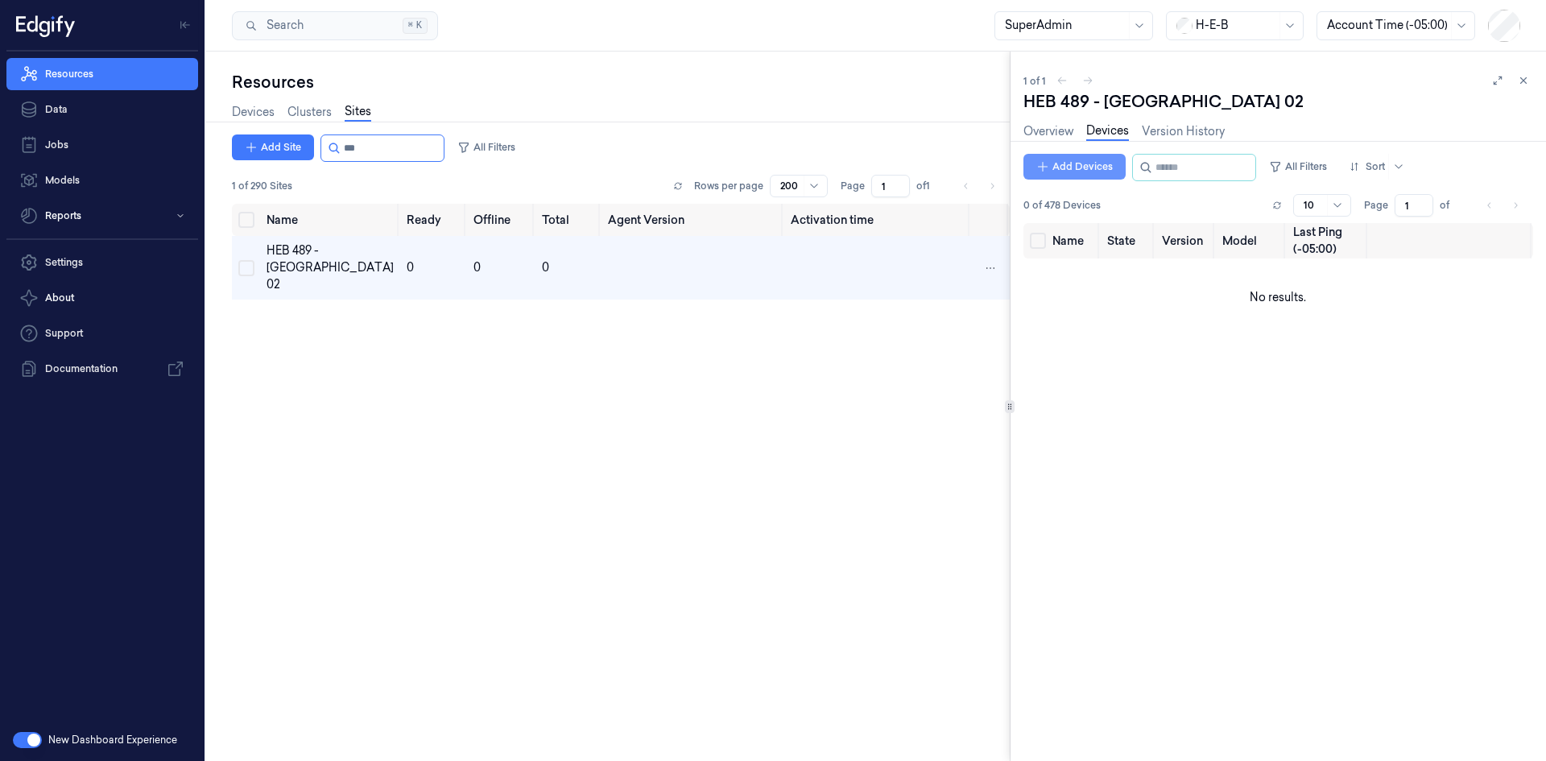
click at [1054, 174] on button "Add Devices" at bounding box center [1074, 167] width 102 height 26
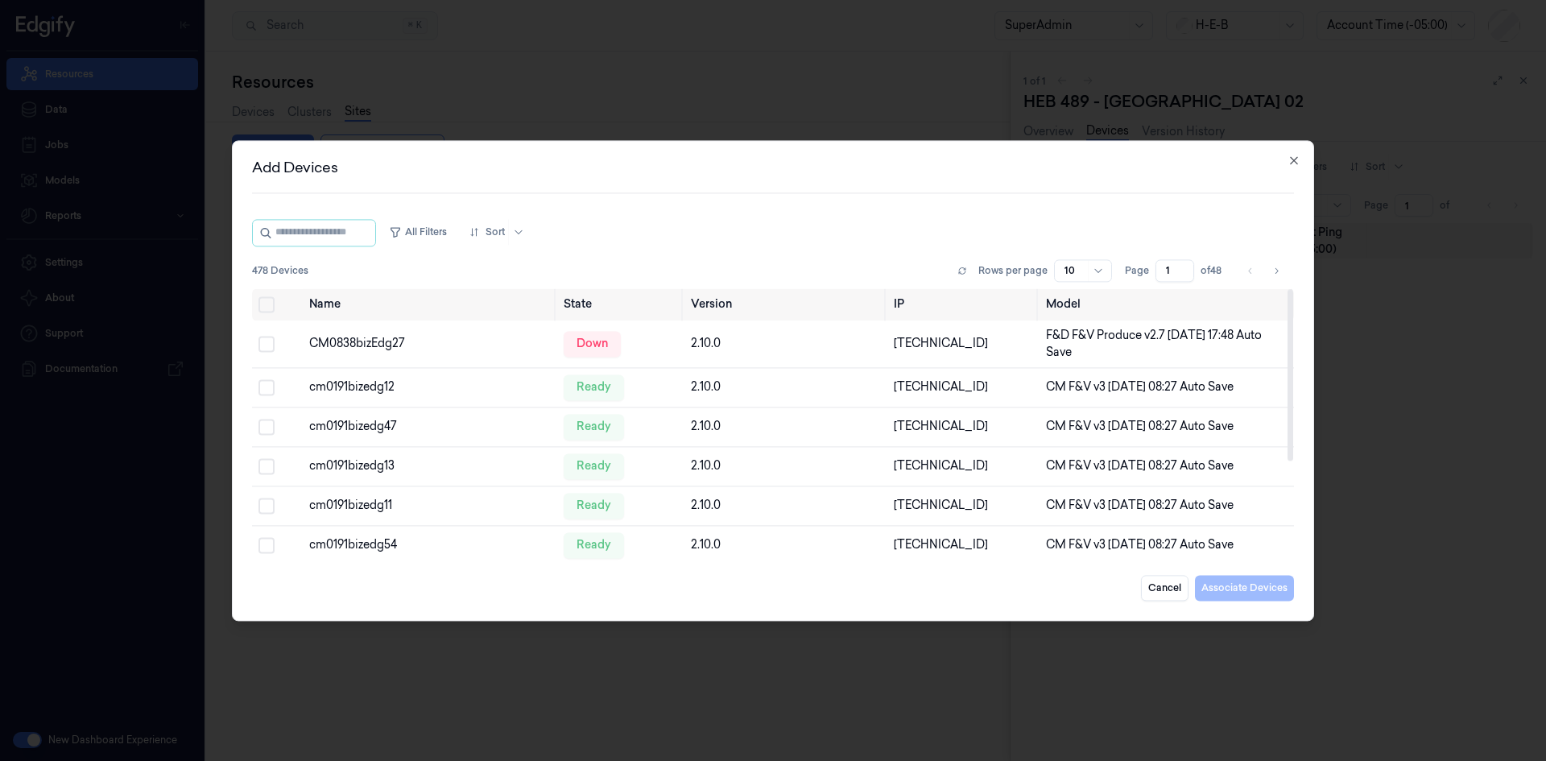
click at [1439, 415] on div at bounding box center [773, 380] width 1546 height 761
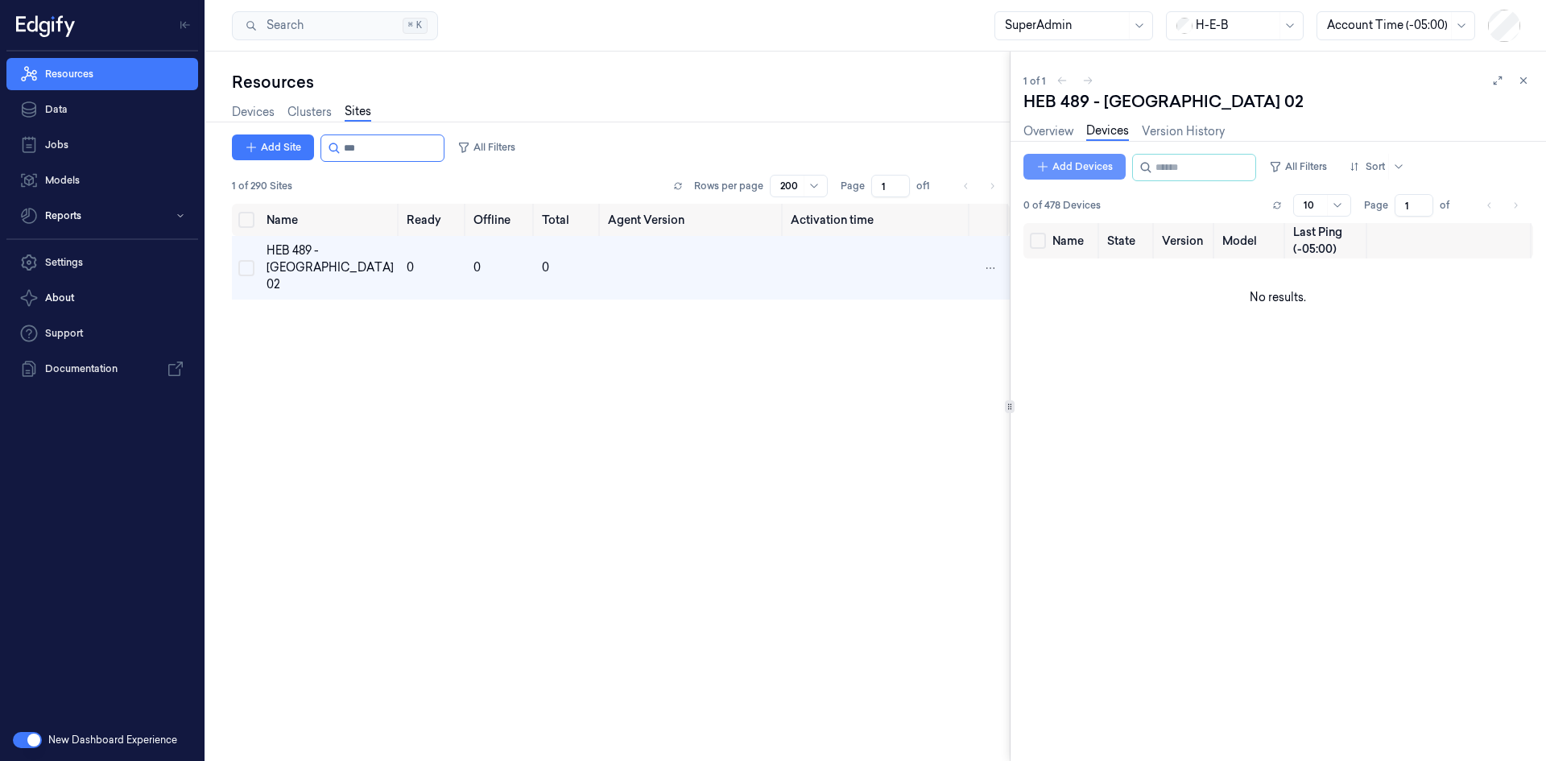
click at [1101, 171] on button "Add Devices" at bounding box center [1074, 167] width 102 height 26
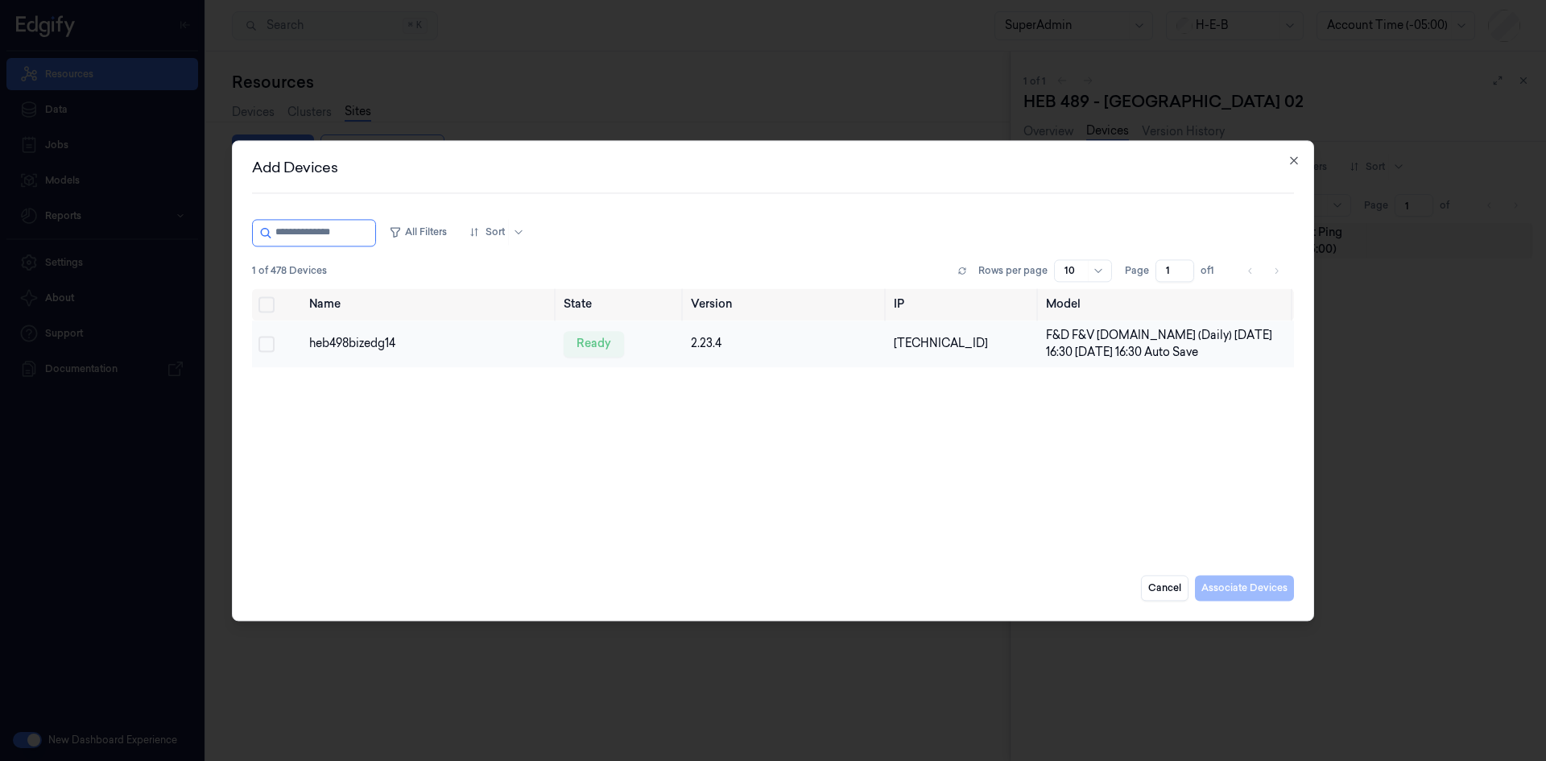
type input "**********"
drag, startPoint x: 272, startPoint y: 346, endPoint x: 286, endPoint y: 351, distance: 14.5
click at [273, 347] on button "Select row" at bounding box center [266, 344] width 16 height 16
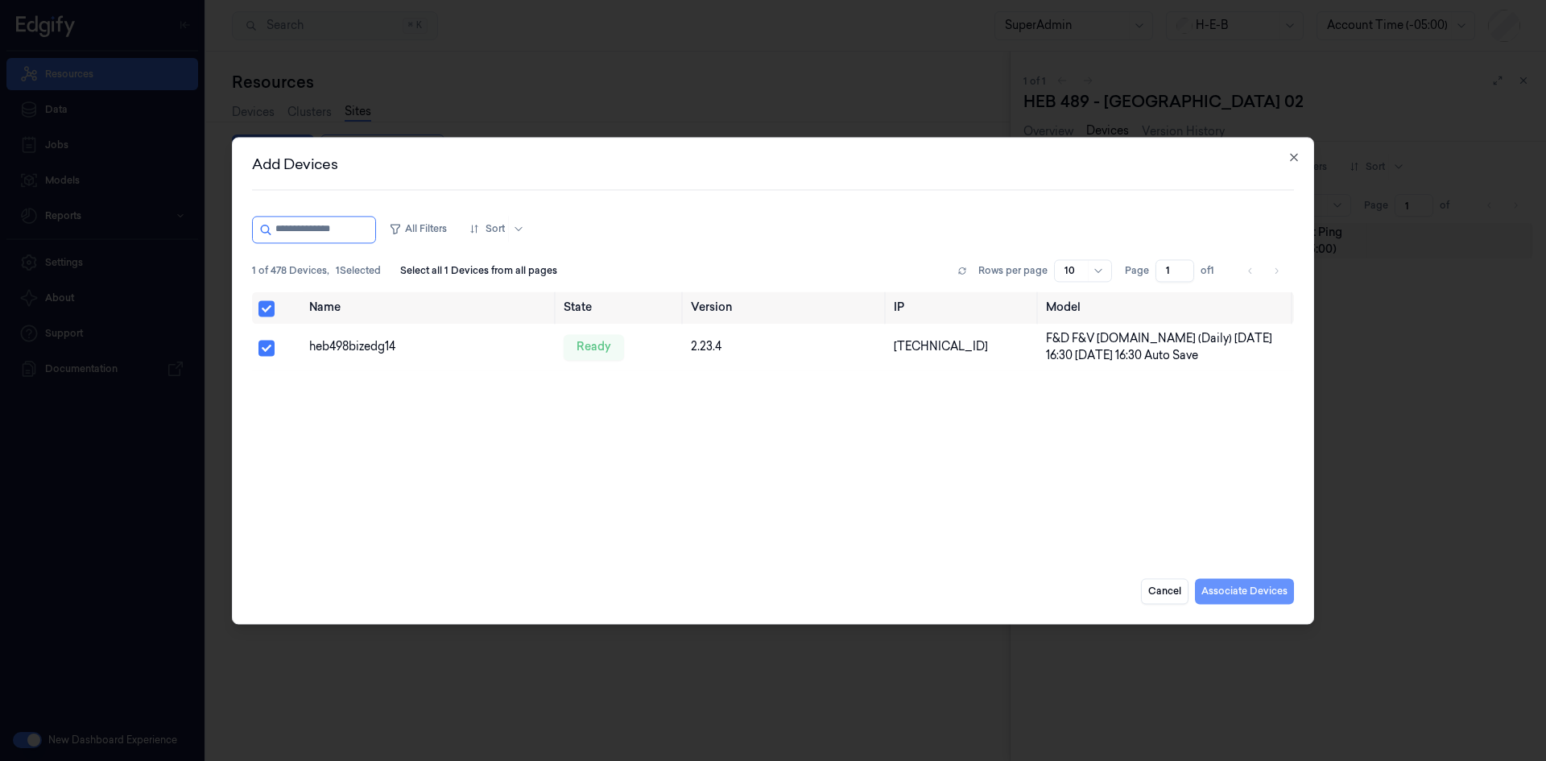
click at [1238, 586] on button "Associate Devices" at bounding box center [1244, 591] width 99 height 26
click at [1242, 592] on button "Associate Devices" at bounding box center [1244, 591] width 99 height 26
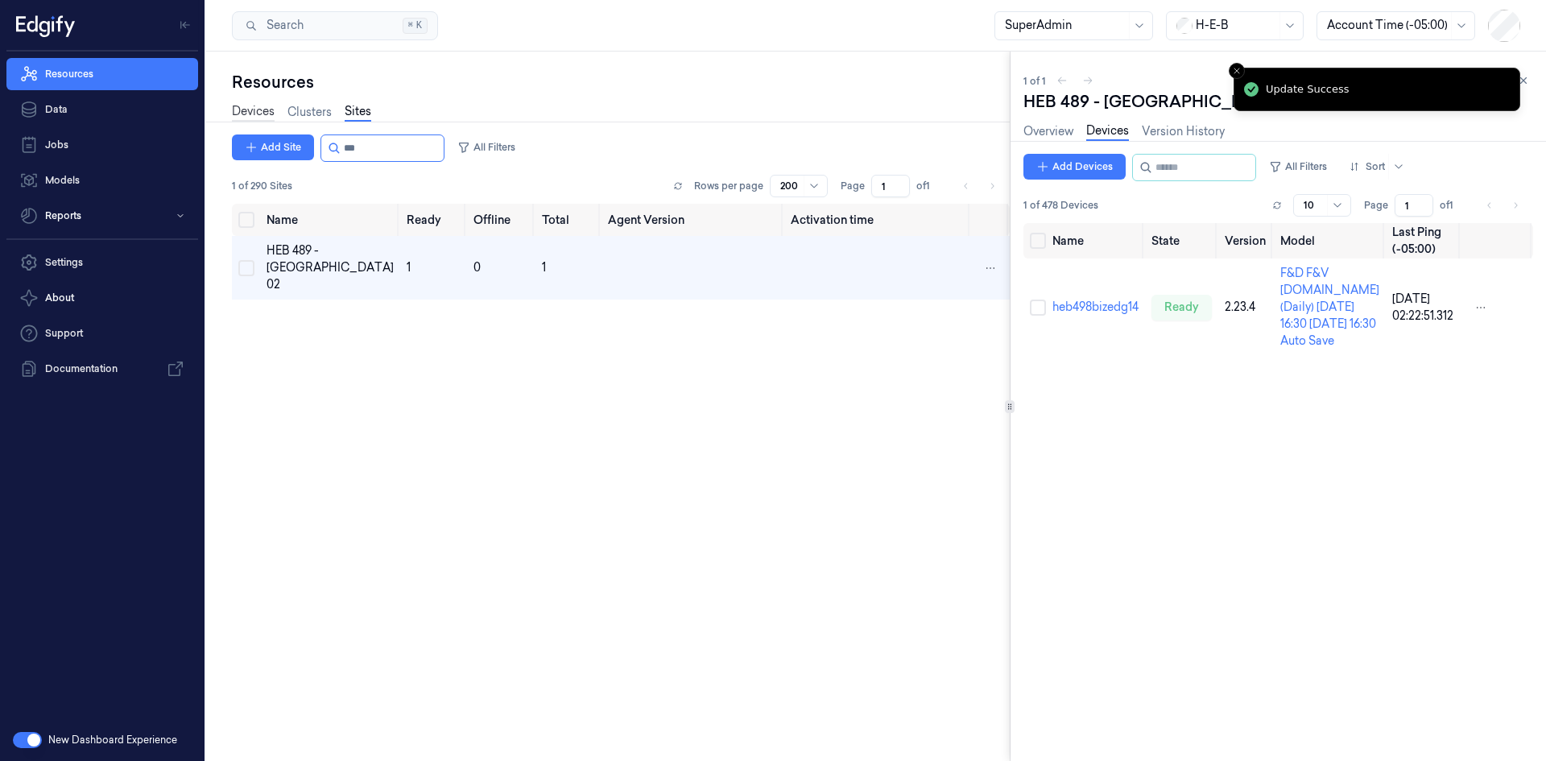
click at [248, 113] on link "Devices" at bounding box center [253, 112] width 43 height 19
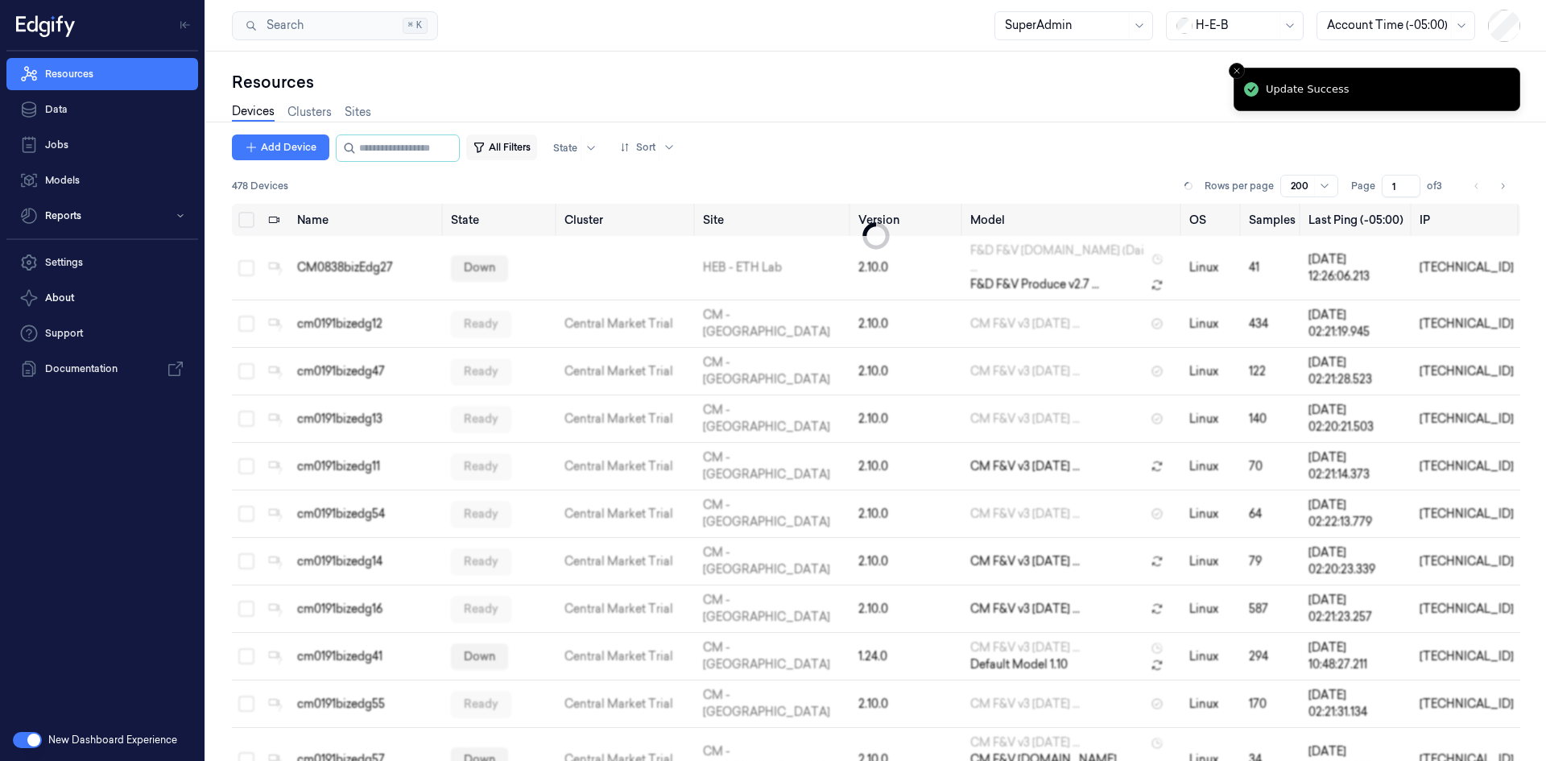
click at [486, 145] on icon "button" at bounding box center [479, 147] width 13 height 13
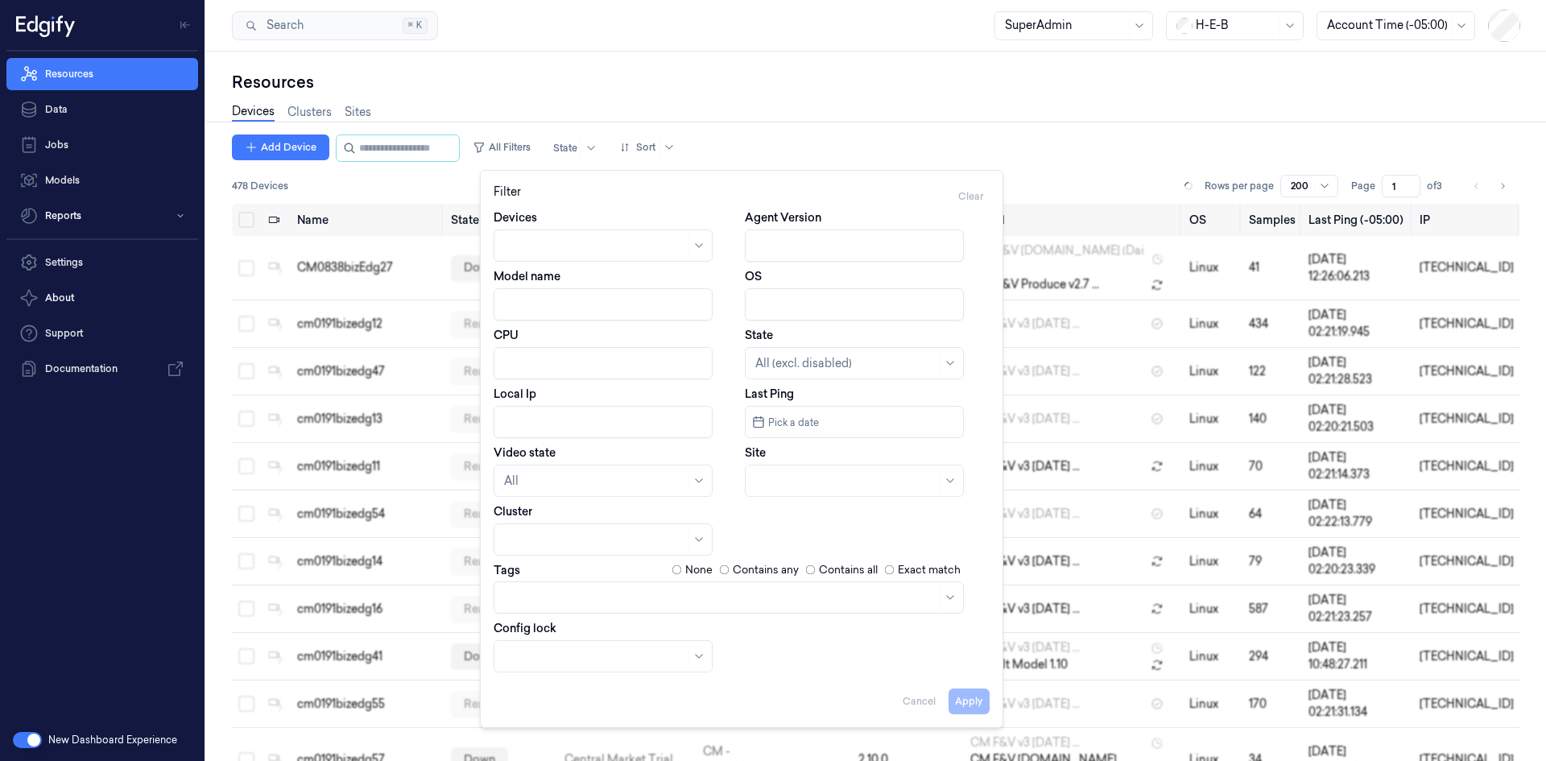
click at [551, 413] on input "Local Ip" at bounding box center [603, 422] width 219 height 32
paste input "10.49.82.15"
click at [974, 696] on button "Apply" at bounding box center [969, 701] width 41 height 26
type input "10.49.82.15"
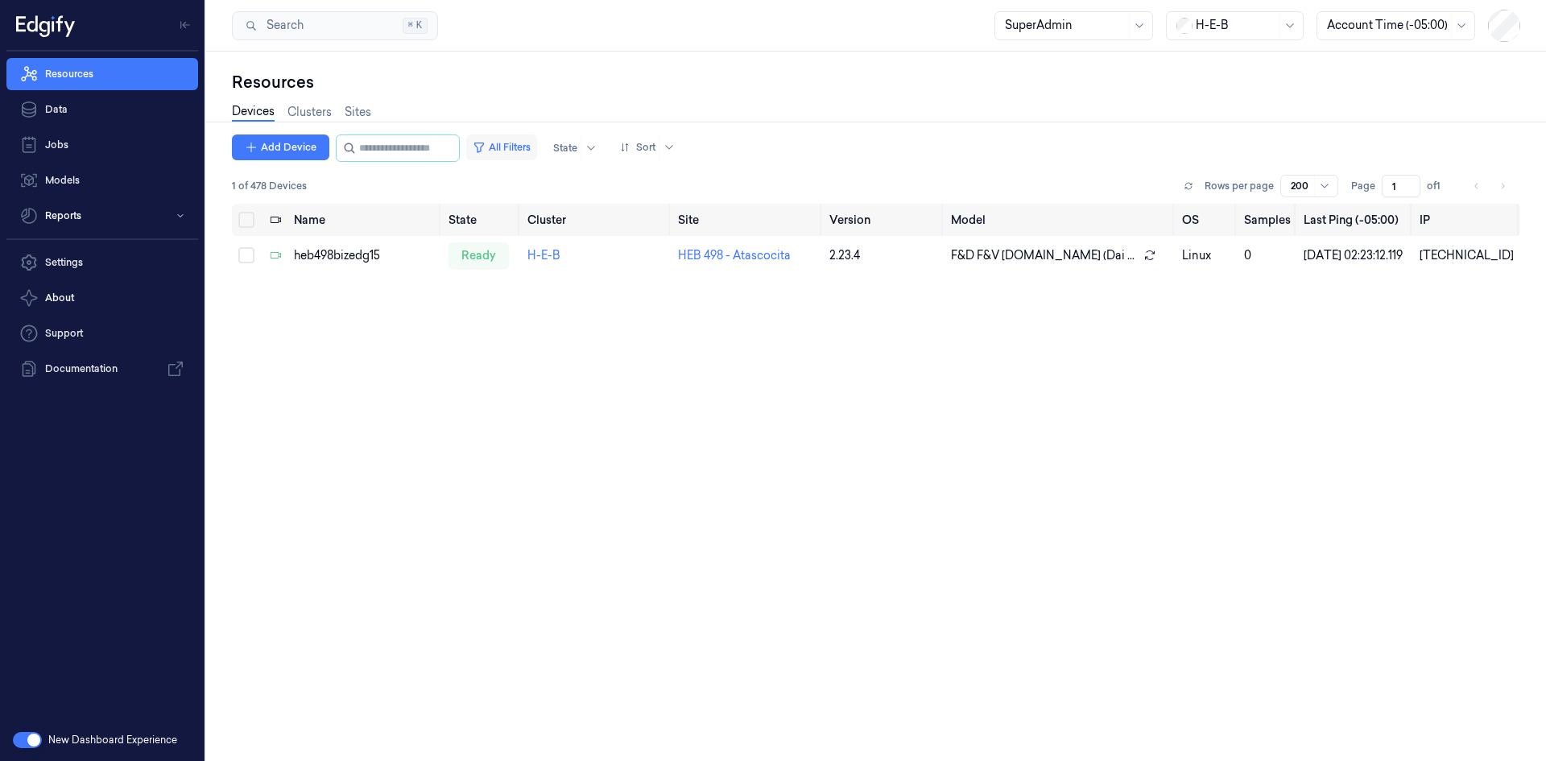
click at [531, 144] on button "All Filters" at bounding box center [501, 147] width 71 height 26
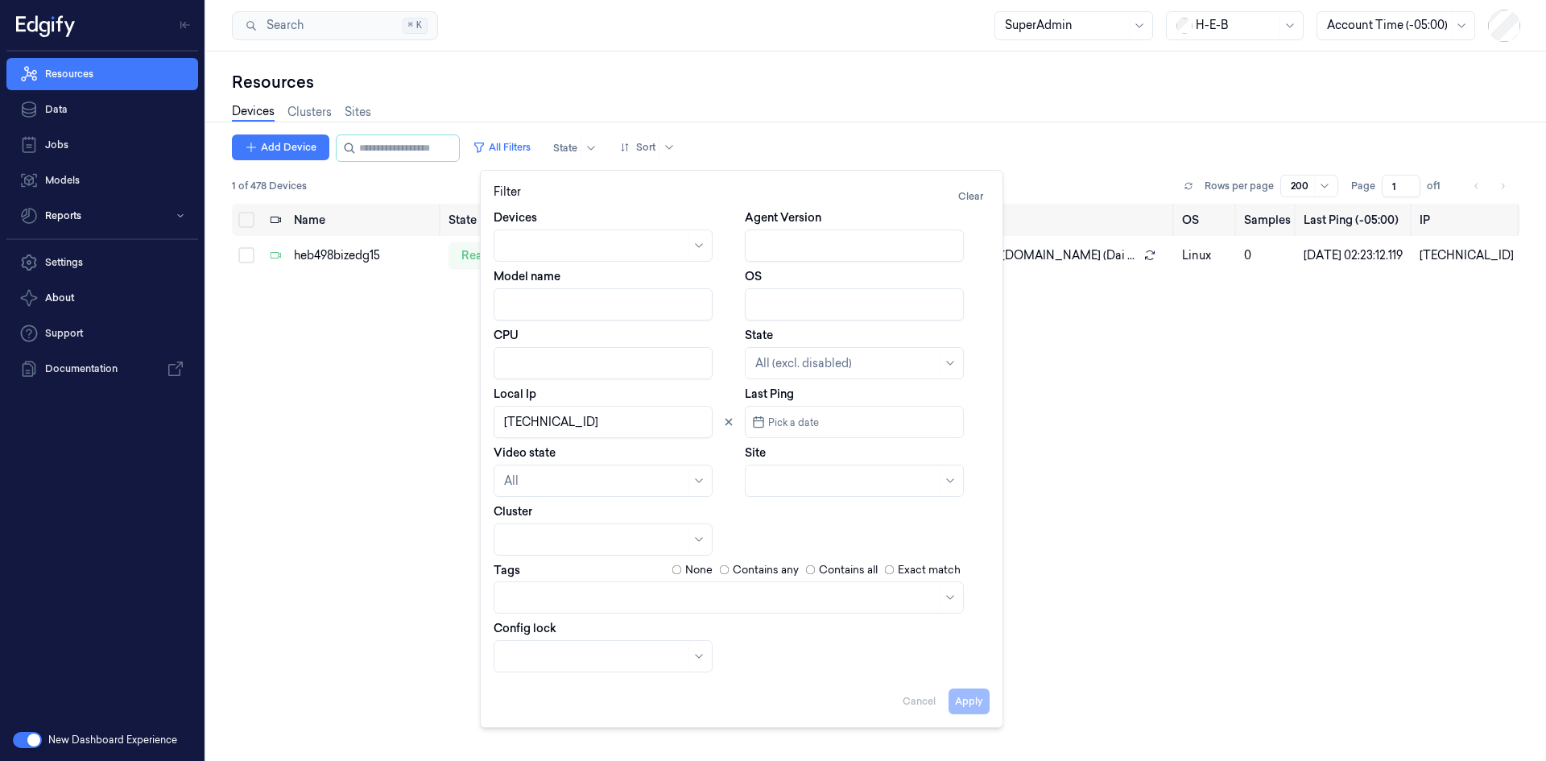
click at [568, 421] on input "Local Ip" at bounding box center [603, 422] width 219 height 32
click at [568, 420] on input "Local Ip" at bounding box center [603, 422] width 219 height 32
paste input "10.10.92.32"
click at [965, 692] on button "Apply" at bounding box center [969, 701] width 41 height 26
type input "10.10.92.32"
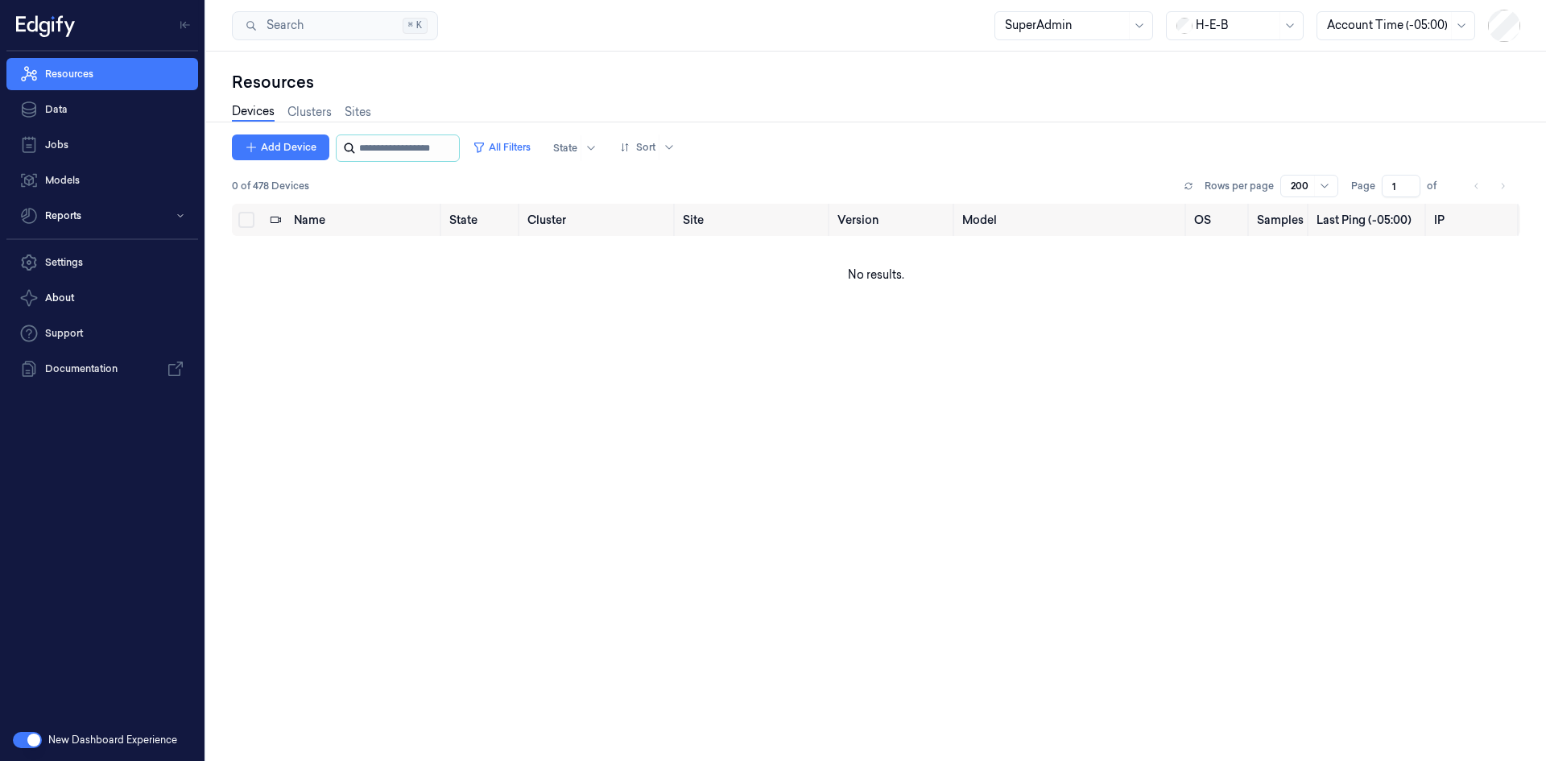
click at [394, 143] on input "string" at bounding box center [407, 148] width 97 height 26
paste input "**********"
type input "**********"
click at [524, 155] on button "All Filters" at bounding box center [501, 147] width 71 height 26
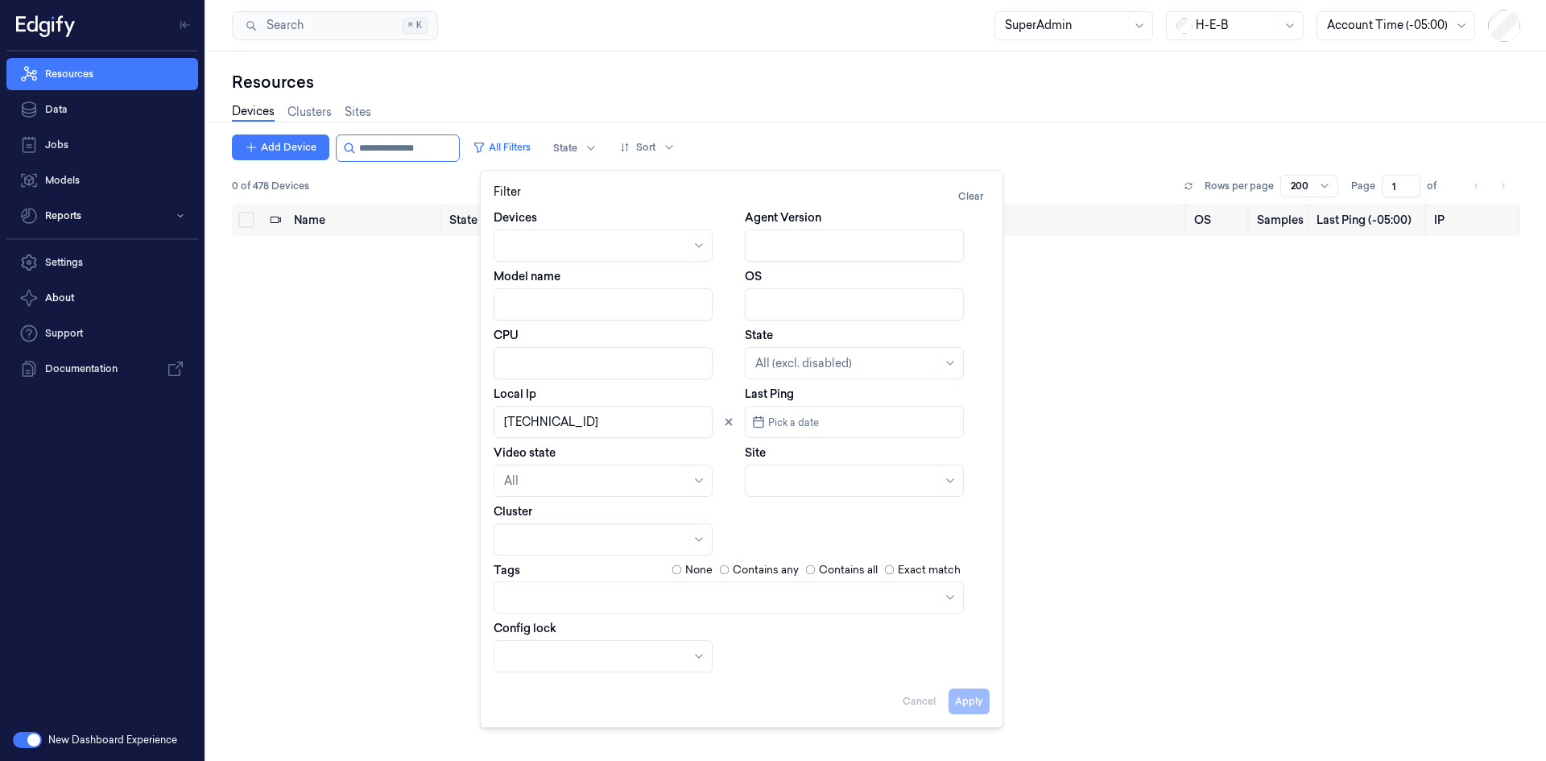
click at [669, 420] on input "Local Ip" at bounding box center [603, 422] width 219 height 32
click at [976, 701] on button "Apply" at bounding box center [969, 701] width 41 height 26
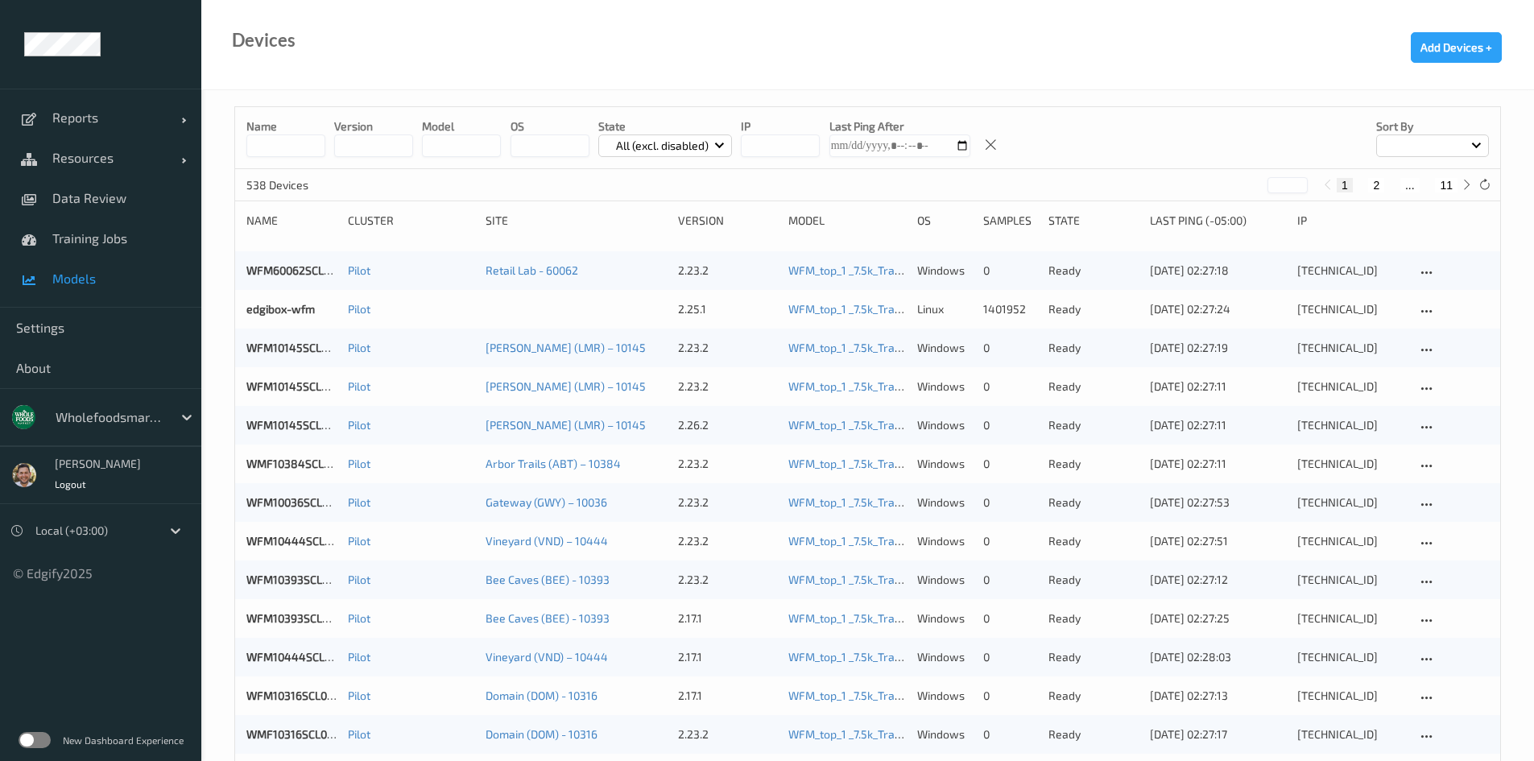
click at [138, 267] on link "Models" at bounding box center [100, 278] width 201 height 40
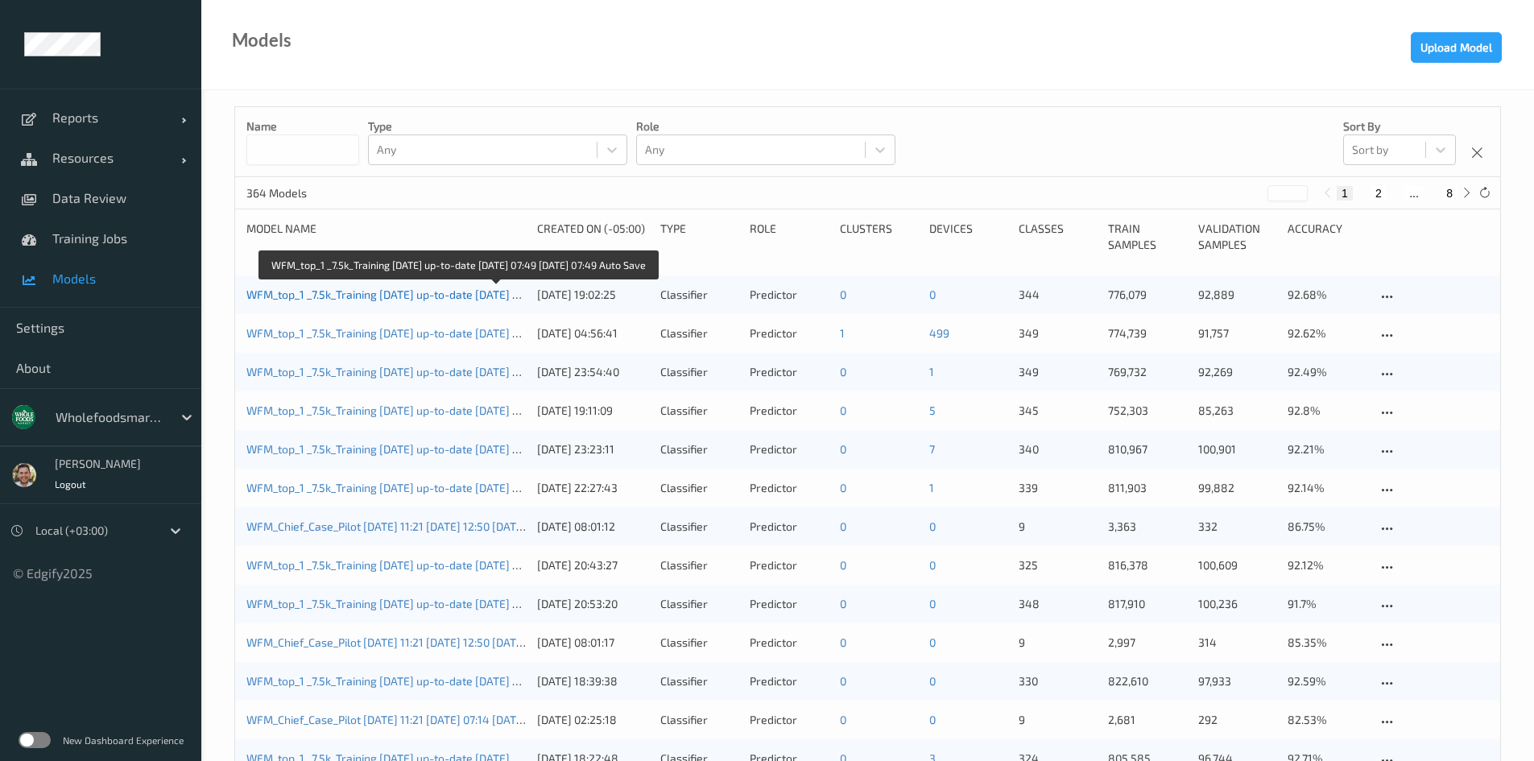
click at [441, 300] on link "WFM_top_1 _7.5k_Training [DATE] up-to-date [DATE] 07:49 [DATE] 07:49 Auto Save" at bounding box center [453, 294] width 415 height 14
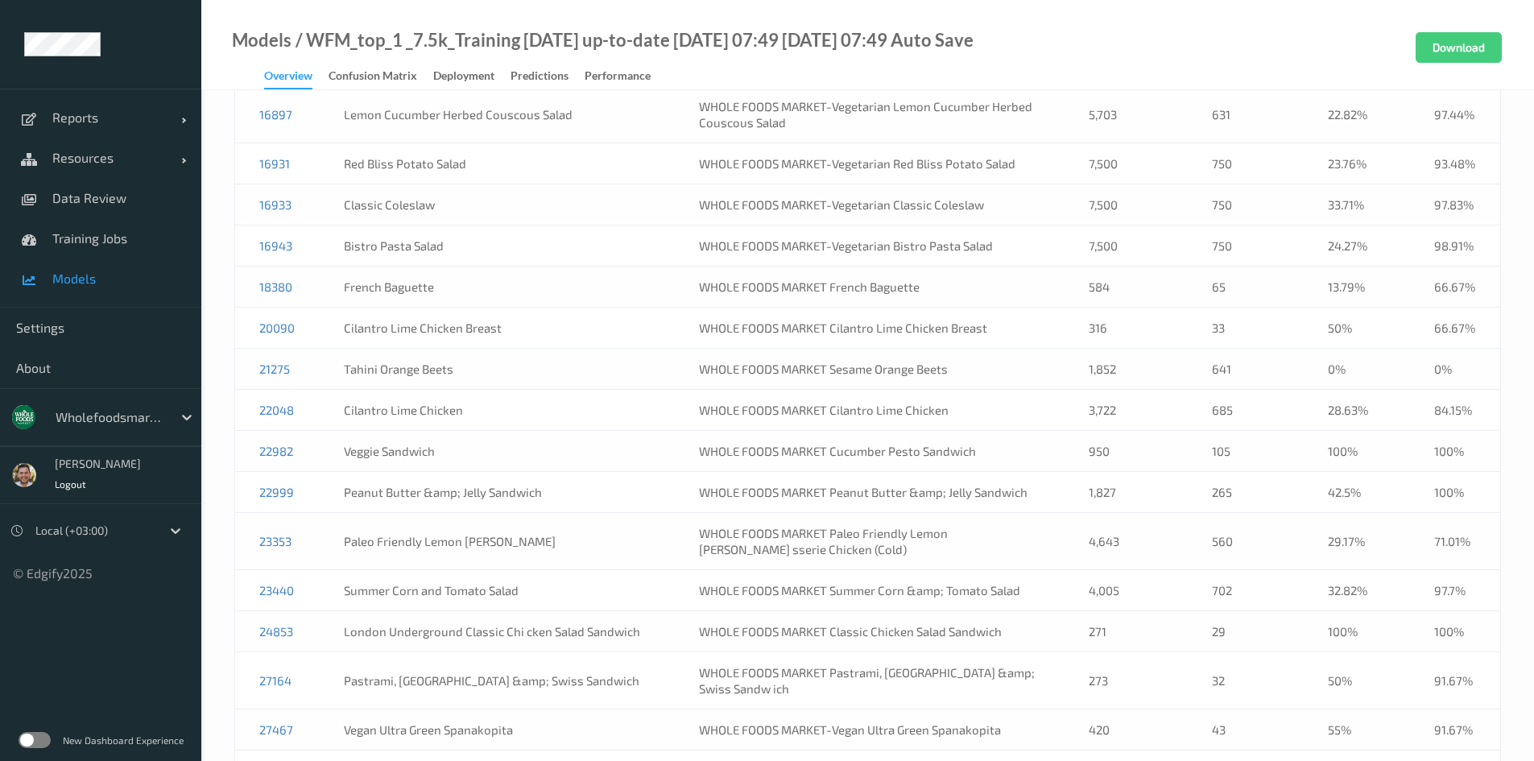
scroll to position [5018, 0]
